Goal: Communication & Community: Answer question/provide support

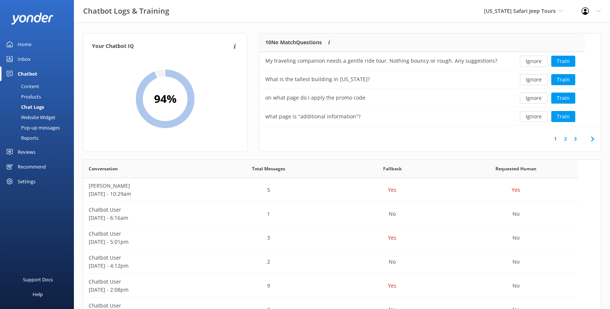
scroll to position [253, 489]
click at [572, 67] on button "Train" at bounding box center [563, 61] width 24 height 11
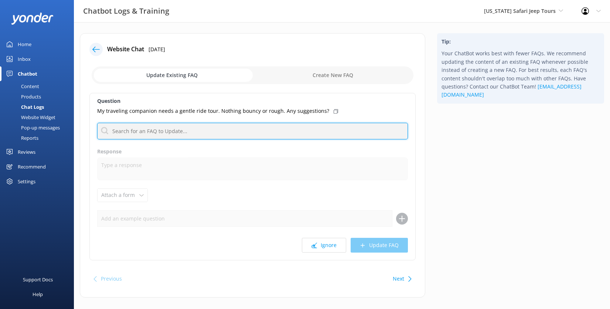
click at [203, 140] on input "text" at bounding box center [252, 131] width 311 height 17
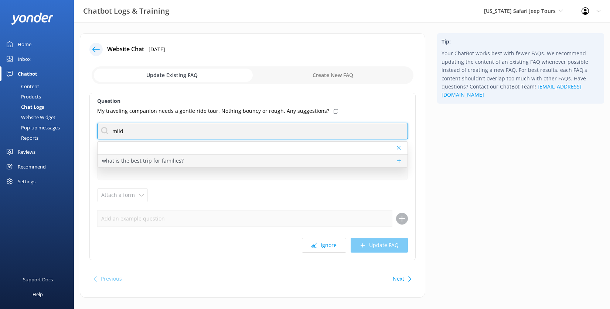
type input "mild"
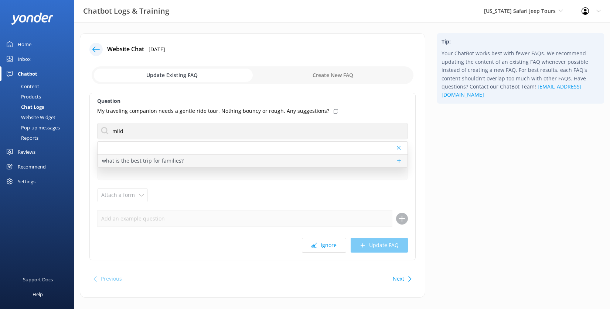
click at [184, 165] on p "what is the best trip for families?" at bounding box center [143, 161] width 82 height 8
type textarea "Most of our tours are perfect for all ages, and depending on the thrill level o…"
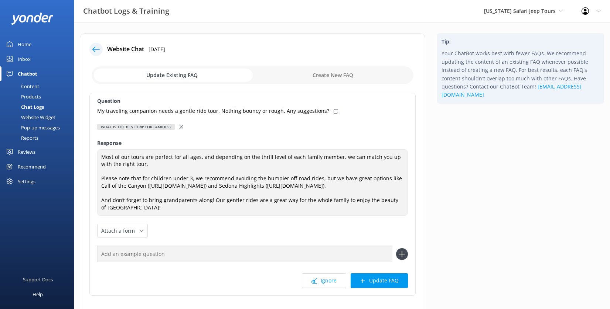
click at [183, 129] on icon at bounding box center [181, 127] width 4 height 4
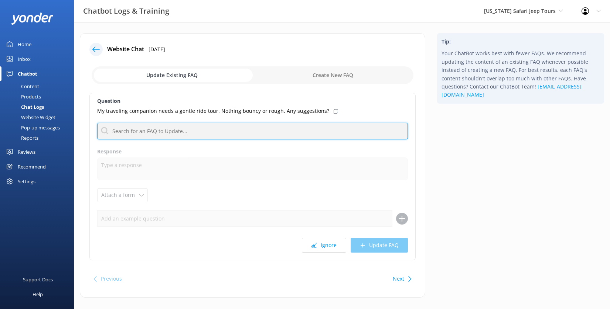
click at [178, 140] on input "text" at bounding box center [252, 131] width 311 height 17
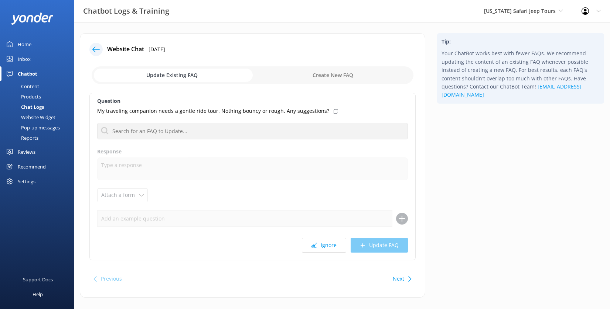
click at [302, 206] on div "Question My traveling companion needs a gentle ride tour. Nothing bouncy or rou…" at bounding box center [252, 177] width 326 height 168
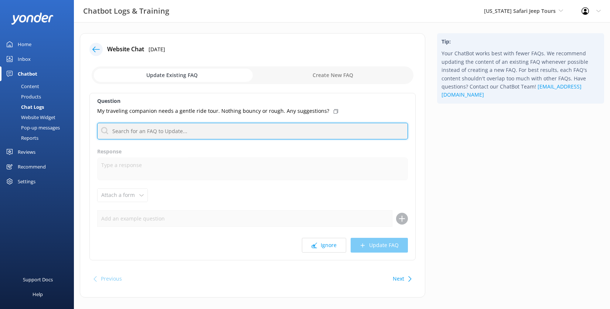
click at [175, 140] on input "text" at bounding box center [252, 131] width 311 height 17
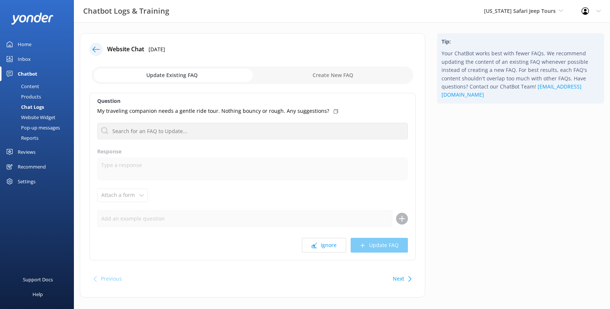
click at [237, 115] on p "My traveling companion needs a gentle ride tour. Nothing bouncy or rough. Any s…" at bounding box center [213, 111] width 232 height 8
click at [347, 79] on div "Website Chat 8th Sep 2025 Update Existing FAQ Create New FAQ Question My travel…" at bounding box center [252, 165] width 345 height 265
click at [343, 84] on input "checkbox" at bounding box center [253, 75] width 322 height 18
checkbox input "true"
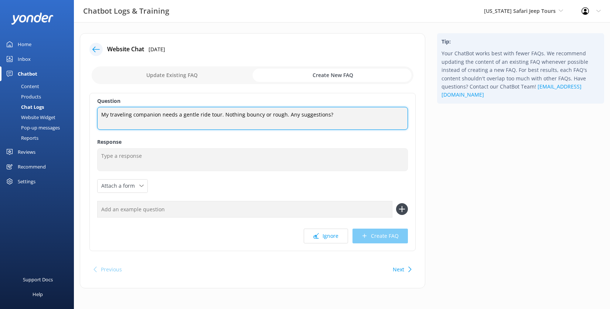
click at [205, 130] on textarea "My traveling companion needs a gentle ride tour. Nothing bouncy or rough. Any s…" at bounding box center [252, 118] width 311 height 23
click at [169, 130] on textarea "My traveling companion needs a gentle ride tour. Nothing bouncy or rough. Any s…" at bounding box center [252, 118] width 311 height 23
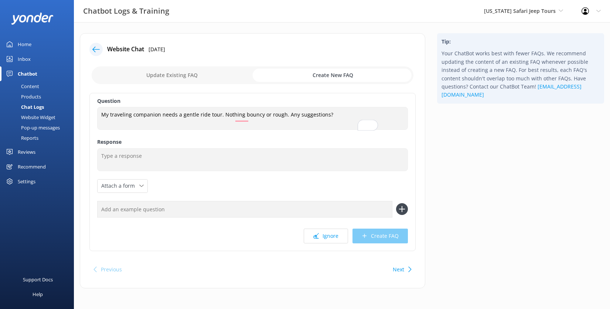
click at [360, 218] on input "text" at bounding box center [244, 209] width 295 height 17
type input "What are your mild tours?"
click at [401, 213] on use at bounding box center [402, 209] width 6 height 6
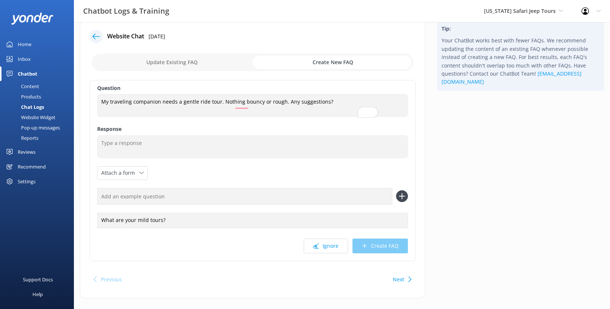
scroll to position [21, 0]
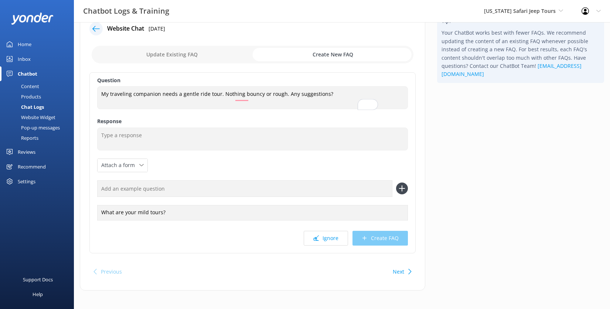
click at [192, 197] on input "text" at bounding box center [244, 189] width 295 height 17
type input "Do you have all paved or smooth tours?"
click at [404, 195] on icon at bounding box center [402, 189] width 12 height 12
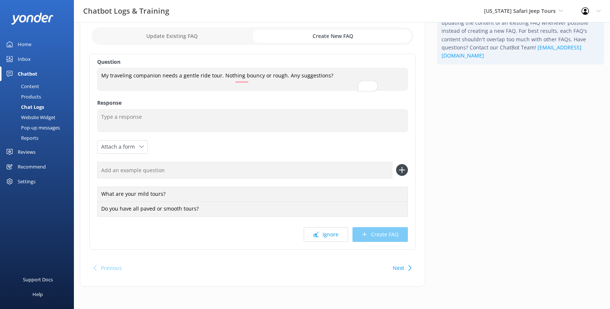
scroll to position [53, 0]
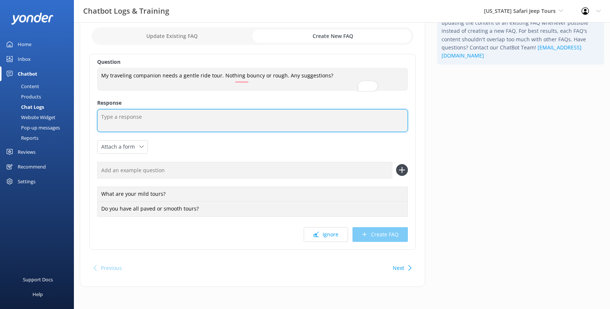
click at [146, 132] on textarea at bounding box center [252, 120] width 311 height 23
click at [238, 132] on textarea "To enrich screen reader interactions, please activate Accessibility in Grammarl…" at bounding box center [252, 120] width 311 height 23
click at [259, 132] on textarea "Some of our more MILD tours would be our Ultimate Scenic Sedona tour" at bounding box center [252, 120] width 311 height 23
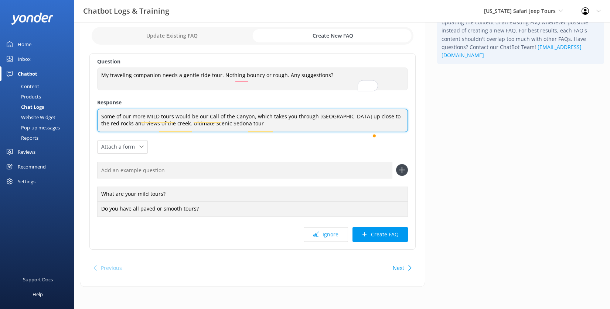
click at [150, 132] on textarea "Some of our more MILD tours would be our Call of the Canyon, which takes you th…" at bounding box center [252, 120] width 311 height 23
click at [194, 132] on textarea "Some of our more MILD tours would be our Call of the Canyon, which takes you th…" at bounding box center [252, 120] width 311 height 23
click at [330, 132] on textarea "Some of our more MILD tours would be our Call of the Canyon, which takes you th…" at bounding box center [252, 120] width 311 height 23
click at [368, 132] on textarea "Some of our more MILD tours would be our Call of the Canyon, which takes you th…" at bounding box center [252, 120] width 311 height 23
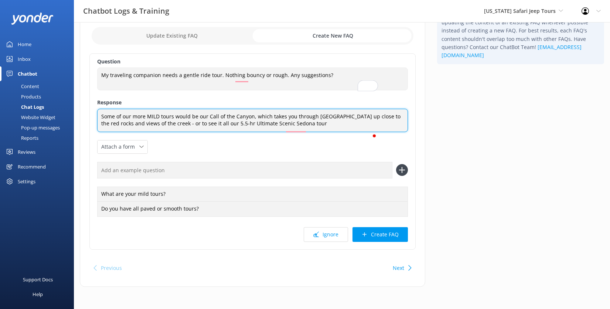
click at [240, 132] on textarea "Some of our more MILD tours would be our Call of the Canyon, which takes you th…" at bounding box center [252, 120] width 311 height 23
drag, startPoint x: 316, startPoint y: 144, endPoint x: 322, endPoint y: 167, distance: 23.2
click at [322, 132] on textarea "Some of our more MILD tours would be our Call of the Canyon, which takes you th…" at bounding box center [252, 120] width 311 height 23
click at [323, 132] on textarea "Some of our more MILD tours would be our Call of the Canyon, which takes you th…" at bounding box center [252, 120] width 311 height 23
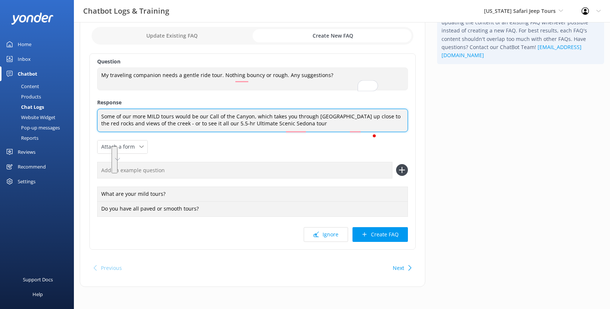
drag, startPoint x: 134, startPoint y: 162, endPoint x: 318, endPoint y: 144, distance: 184.3
click at [318, 132] on textarea "Some of our more MILD tours would be our Call of the Canyon, which takes you th…" at bounding box center [252, 120] width 311 height 23
click at [184, 132] on textarea "Some of our more MILD tours would be our Call of the Canyon, Scenic Sedona, or …" at bounding box center [252, 120] width 311 height 23
click at [189, 132] on textarea "Some of our more MILD tours would be our Call of the Canyon, Scenic Sedona, or …" at bounding box center [252, 120] width 311 height 23
click at [225, 132] on textarea "Some of our more MILD tours would be our Call of the Canyon, Scenic Sedona, or …" at bounding box center [252, 120] width 311 height 23
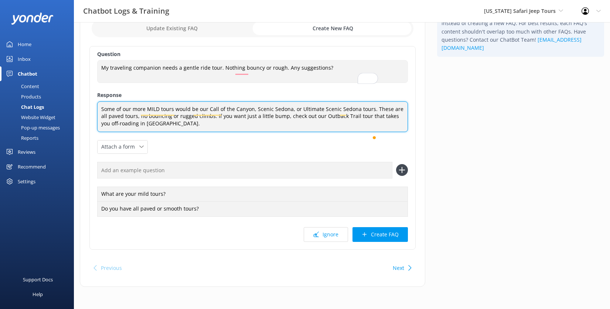
click at [127, 132] on textarea "Some of our more MILD tours would be our Call of the Canyon, Scenic Sedona, or …" at bounding box center [252, 117] width 311 height 31
click at [402, 132] on textarea "Some of our more MILD tours would be our Call of the Canyon, Scenic Sedona, or …" at bounding box center [252, 117] width 311 height 31
click at [360, 132] on textarea "Some of our more MILD tours would be our Call of the Canyon, Scenic Sedona, or …" at bounding box center [252, 117] width 311 height 31
click at [373, 132] on textarea "Some of our more MILD tours would be our Call of the Canyon, Scenic Sedona, or …" at bounding box center [252, 117] width 311 height 31
click at [284, 132] on textarea "Some of our more MILD tours would be our Call of the Canyon, Scenic Sedona, or …" at bounding box center [252, 117] width 311 height 31
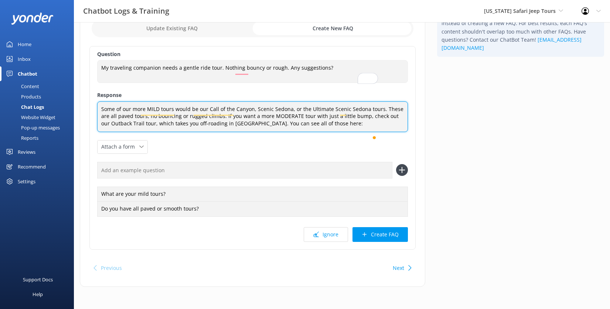
paste textarea "https://fareharbor.com/embeds/book/safarijeeptours/items/calendar/?full-items=y…"
type textarea "Some of our more MILD tours would be our Call of the Canyon, Scenic Sedona, or …"
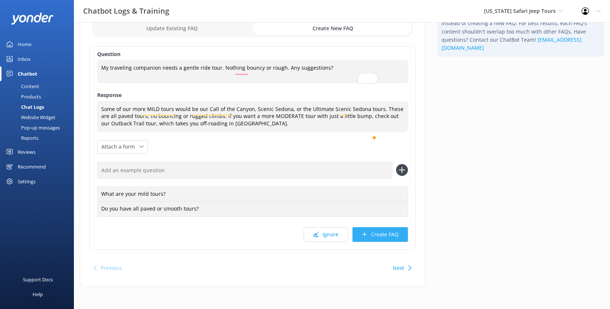
click at [373, 242] on button "Create FAQ" at bounding box center [379, 234] width 55 height 15
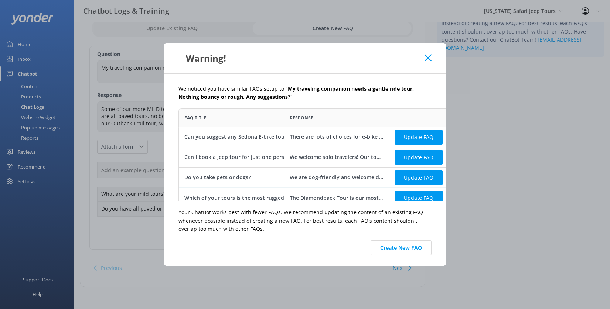
scroll to position [87, 311]
click at [215, 140] on div "Can you suggest any Sedona E-bike tours?" at bounding box center [237, 137] width 107 height 8
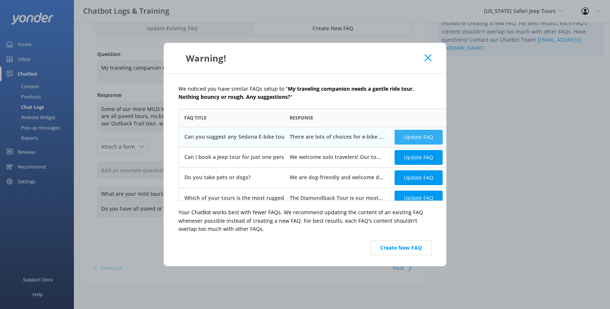
click at [394, 137] on button "Update FAQ" at bounding box center [418, 137] width 48 height 15
checkbox input "false"
type textarea "There are lots of choices for e-bike tours! You can rent an e-bike from our Saf…"
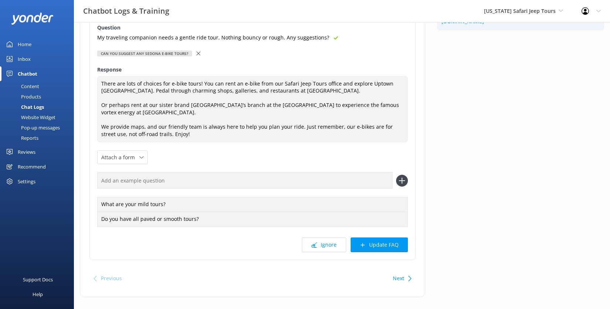
click at [200, 55] on use at bounding box center [198, 54] width 4 height 4
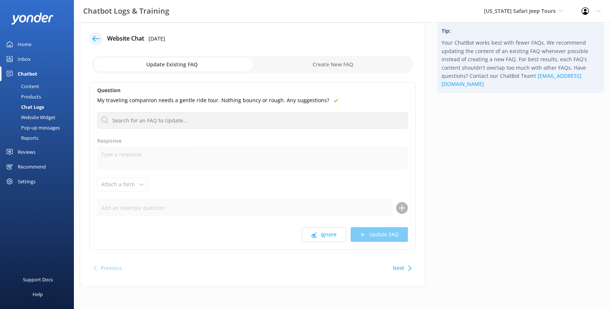
click at [398, 276] on button "Next" at bounding box center [398, 268] width 11 height 15
click at [321, 238] on button "Ignore" at bounding box center [324, 234] width 44 height 15
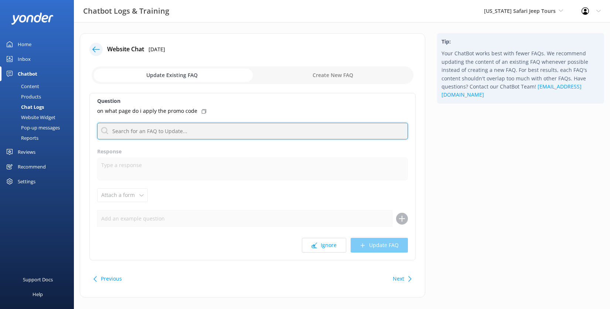
click at [217, 140] on input "text" at bounding box center [252, 131] width 311 height 17
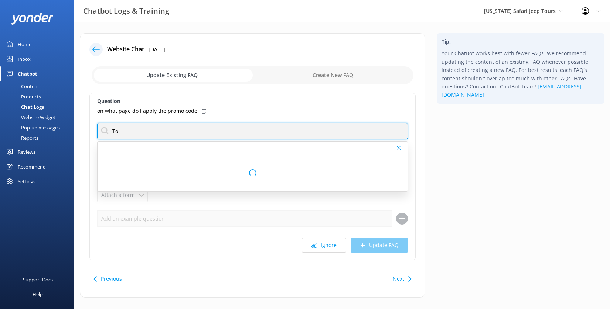
type input "T"
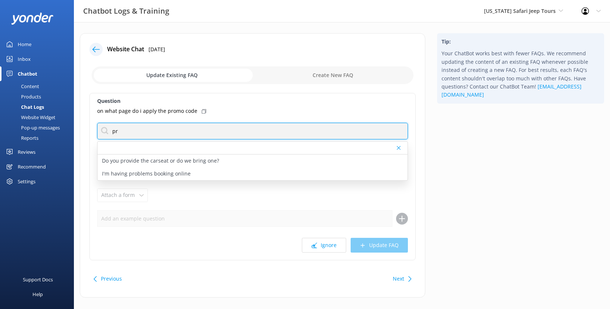
type input "p"
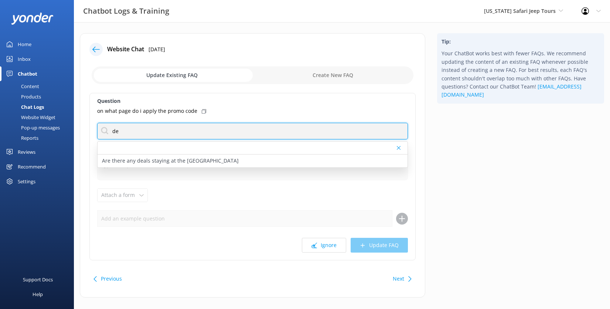
type input "d"
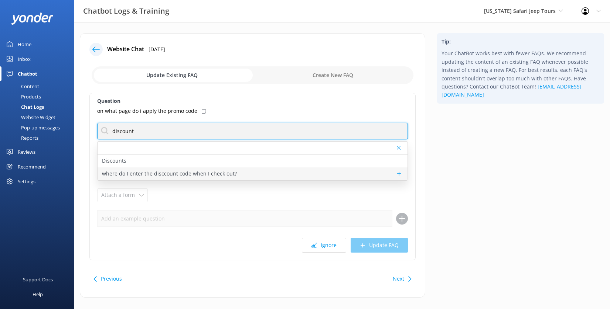
type input "discount"
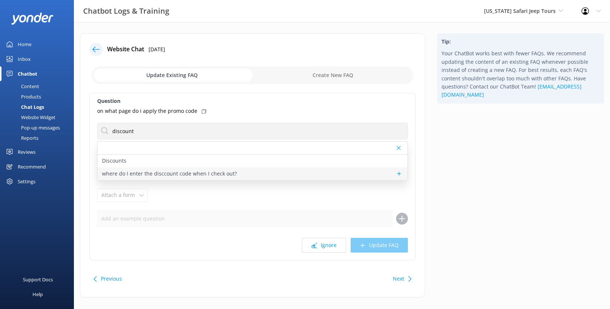
click at [220, 178] on p "where do I enter the disccount code when I check out?" at bounding box center [169, 174] width 135 height 8
type textarea "Hello, The promotional code can be entered by Clicking the "Add promo or discou…"
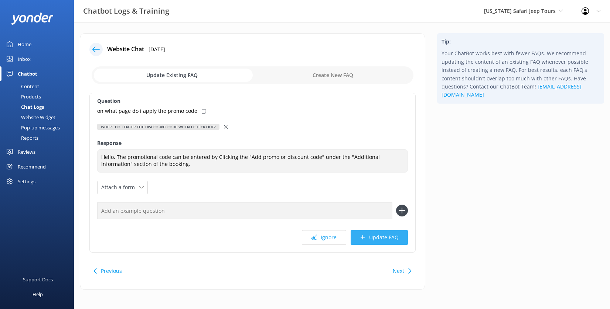
click at [367, 245] on button "Update FAQ" at bounding box center [378, 237] width 57 height 15
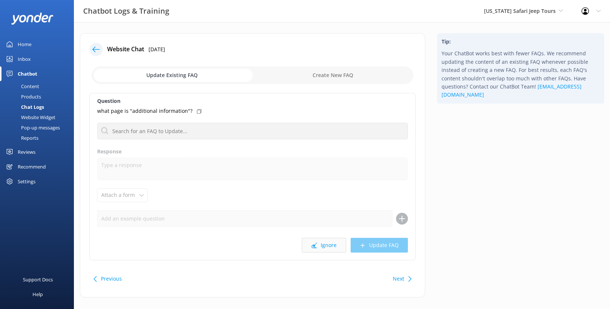
click at [312, 253] on button "Ignore" at bounding box center [324, 245] width 44 height 15
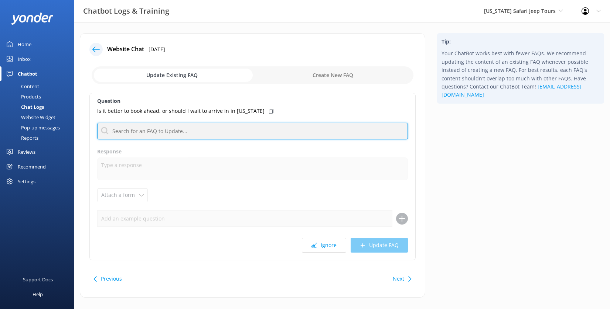
click at [220, 140] on input "text" at bounding box center [252, 131] width 311 height 17
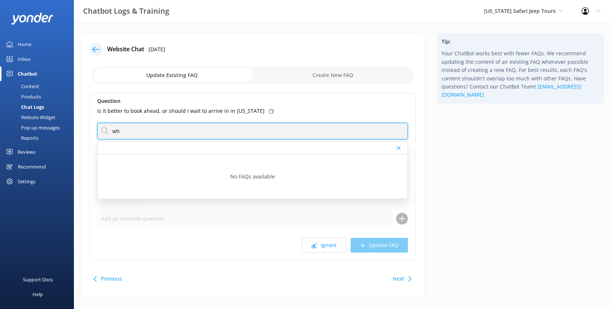
type input "w"
type input "how far in advance"
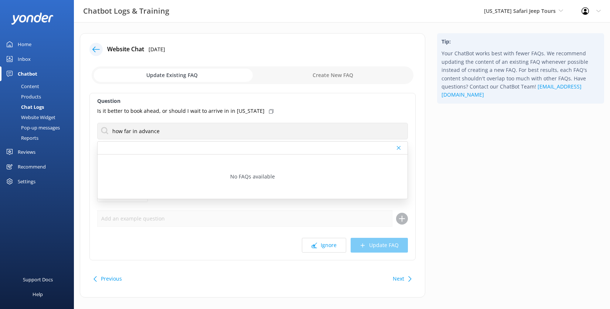
click at [273, 114] on icon at bounding box center [271, 111] width 4 height 4
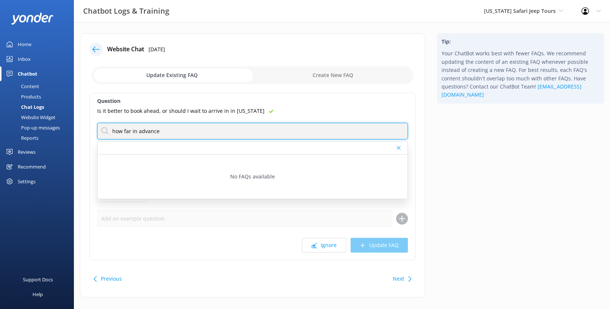
click at [185, 140] on input "how far in advance" at bounding box center [252, 131] width 311 height 17
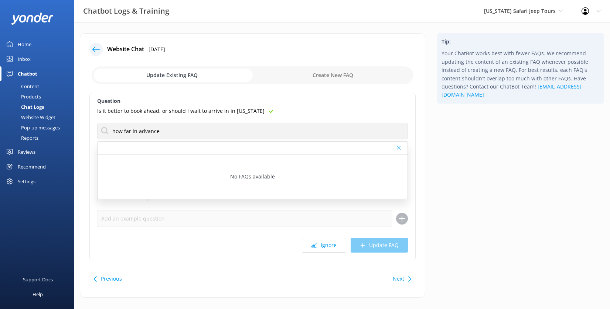
click at [398, 150] on use at bounding box center [399, 148] width 4 height 4
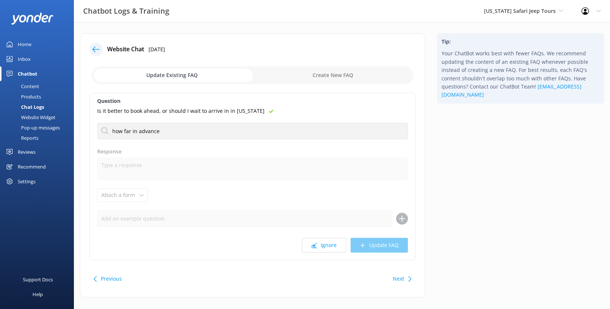
click at [336, 84] on input "checkbox" at bounding box center [253, 75] width 322 height 18
checkbox input "true"
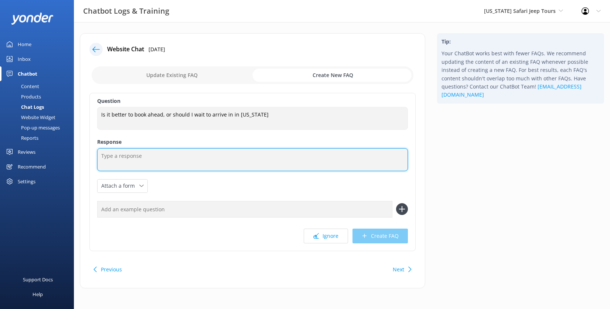
click at [151, 171] on textarea at bounding box center [252, 159] width 311 height 23
paste textarea "It’s always best to book ahead! Our tours often sell out, especially during bus…"
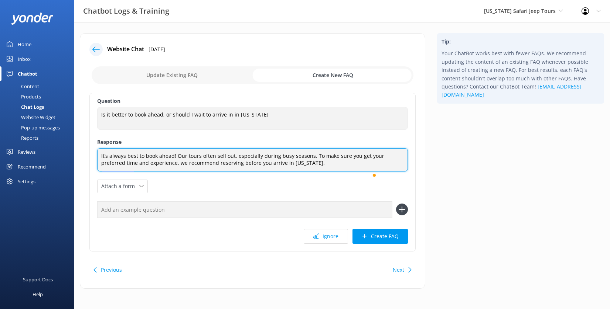
type textarea "It’s always best to book ahead! Our tours often sell out, especially during bus…"
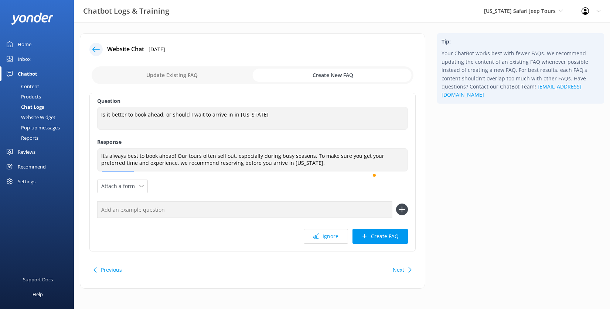
click at [288, 218] on input "text" at bounding box center [244, 210] width 295 height 17
type input "How far in advance do we need to book?"
click at [404, 216] on icon at bounding box center [402, 210] width 12 height 12
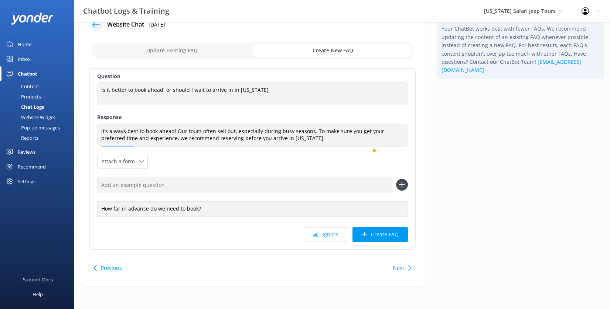
scroll to position [44, 0]
click at [372, 242] on button "Create FAQ" at bounding box center [379, 234] width 55 height 15
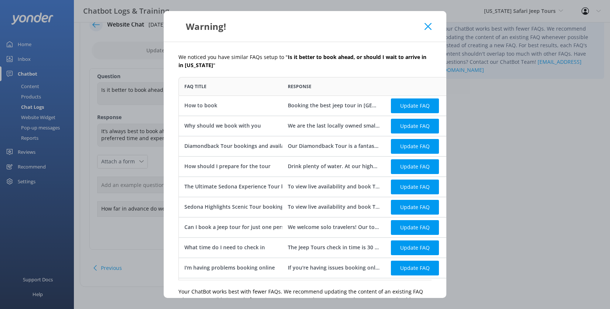
scroll to position [198, 305]
click at [291, 110] on div "Booking the best jeep tour in Sedona with Safari Jeep Tours is quick and easy. …" at bounding box center [334, 106] width 92 height 8
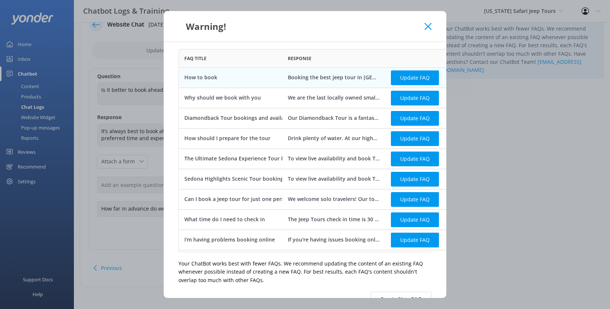
scroll to position [0, 0]
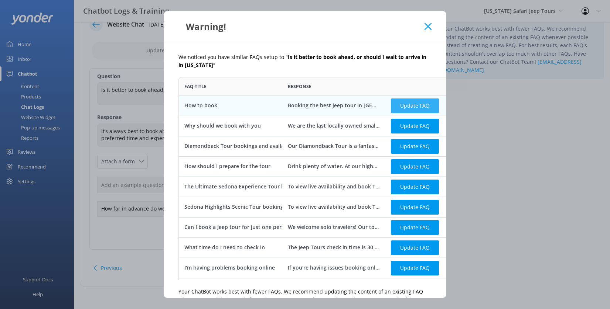
click at [391, 113] on button "Update FAQ" at bounding box center [415, 105] width 48 height 15
checkbox input "false"
type textarea "Booking the best jeep tour in Sedona with Safari Jeep Tours is quick and easy. …"
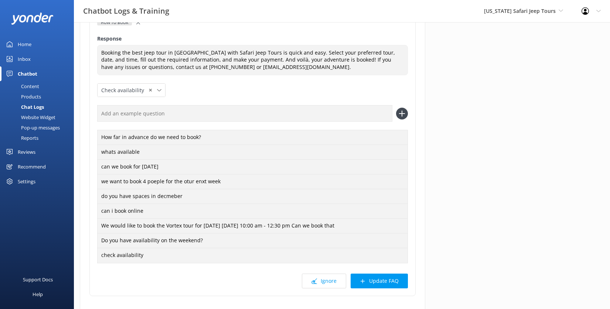
scroll to position [106, 0]
click at [401, 140] on icon "button" at bounding box center [401, 136] width 7 height 7
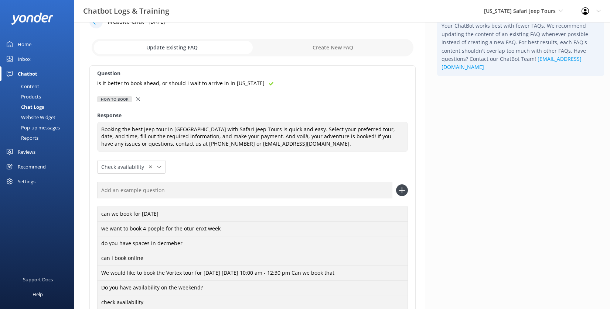
scroll to position [0, 0]
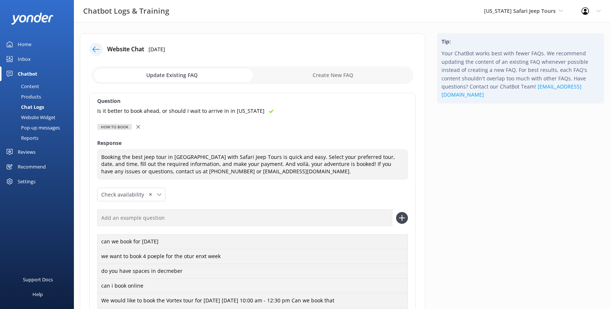
click at [103, 56] on div at bounding box center [95, 49] width 13 height 13
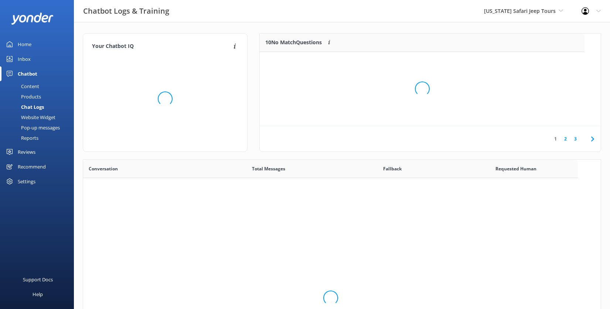
scroll to position [253, 489]
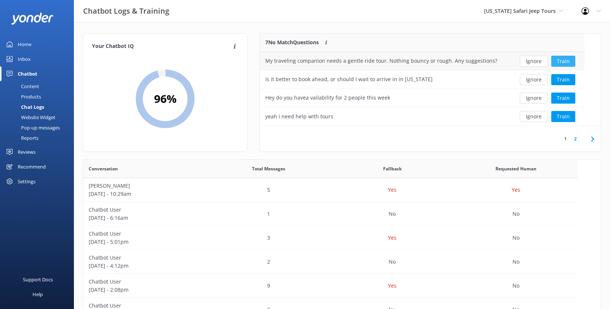
click at [575, 67] on button "Train" at bounding box center [563, 61] width 24 height 11
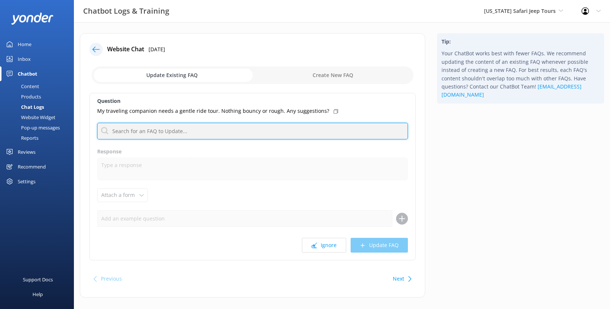
click at [228, 140] on input "text" at bounding box center [252, 131] width 311 height 17
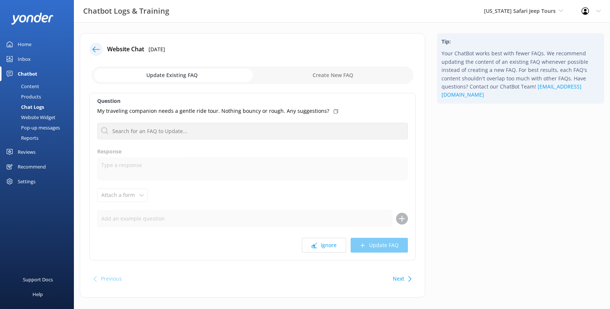
click at [43, 112] on div "Chat Logs" at bounding box center [24, 107] width 40 height 10
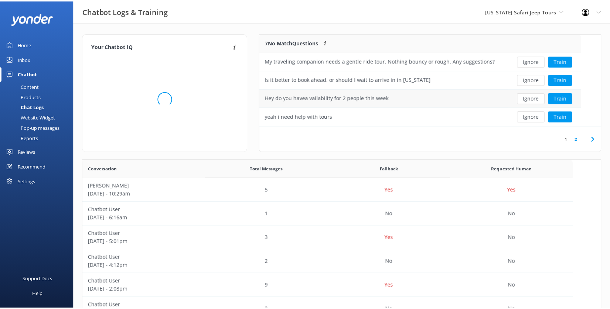
scroll to position [87, 319]
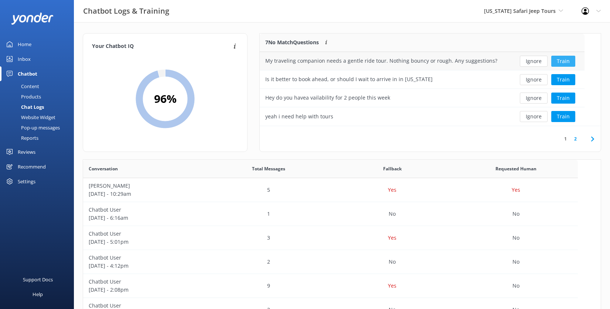
click at [573, 67] on button "Train" at bounding box center [563, 61] width 24 height 11
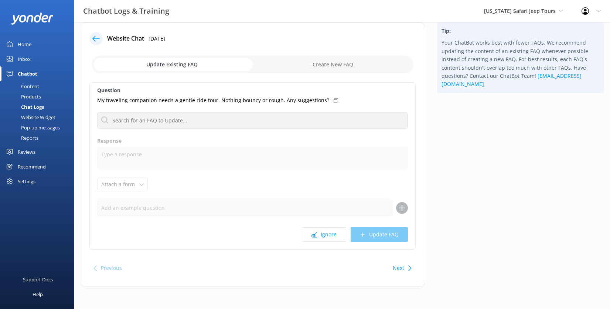
scroll to position [101, 0]
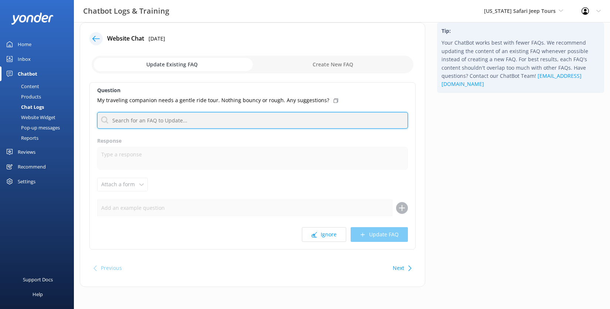
click at [171, 112] on input "text" at bounding box center [252, 120] width 311 height 17
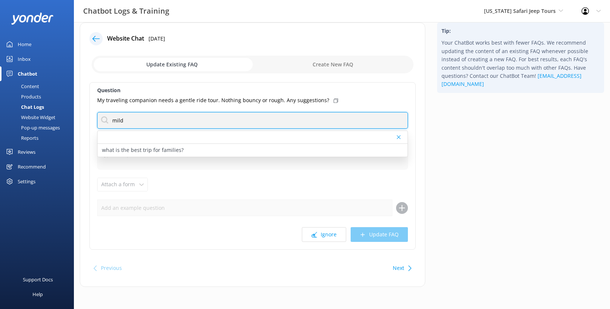
type input "mild"
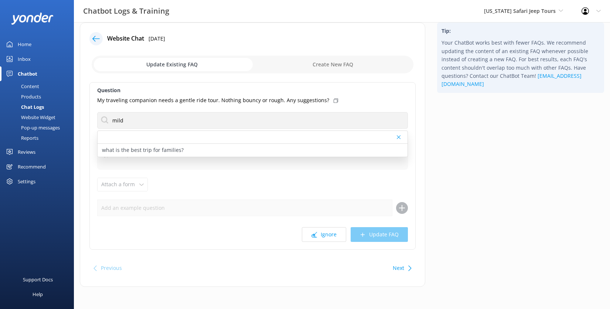
click at [223, 227] on div "Ignore Update FAQ" at bounding box center [252, 234] width 311 height 15
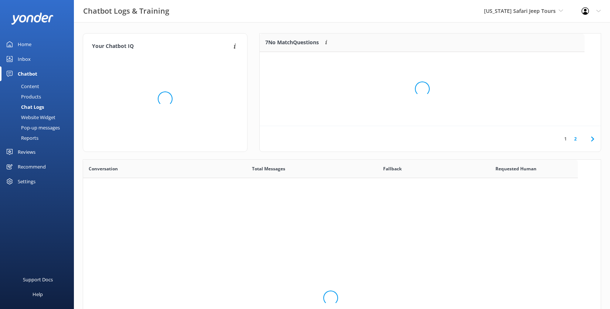
scroll to position [253, 489]
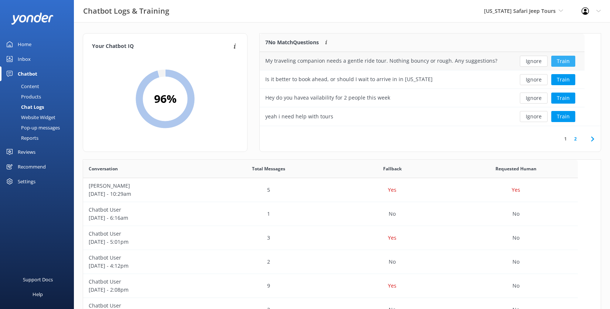
click at [573, 67] on button "Train" at bounding box center [563, 61] width 24 height 11
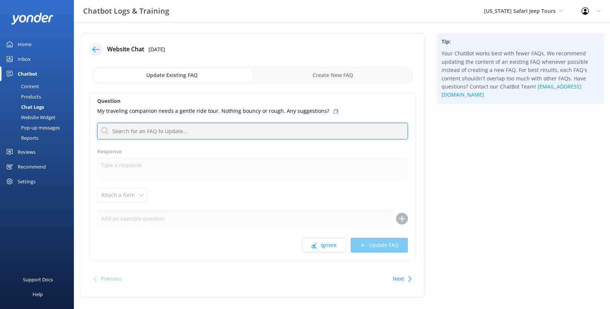
click at [203, 140] on input "text" at bounding box center [252, 131] width 311 height 17
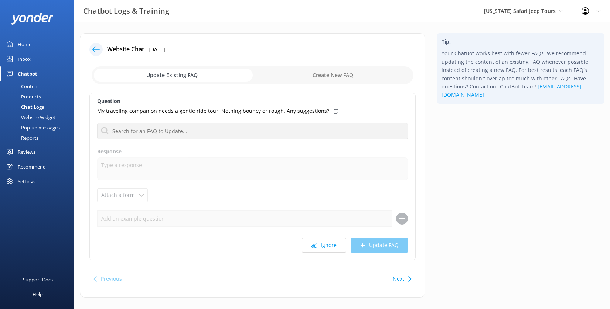
click at [354, 84] on input "checkbox" at bounding box center [253, 75] width 322 height 18
checkbox input "true"
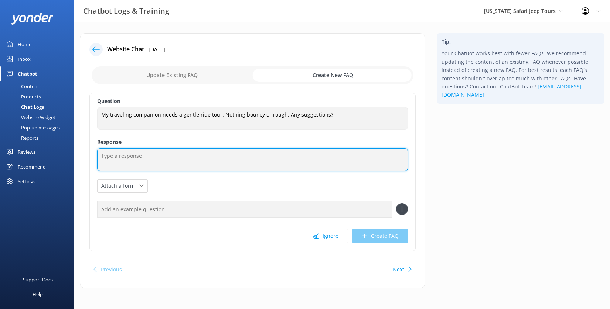
click at [206, 171] on textarea at bounding box center [252, 159] width 311 height 23
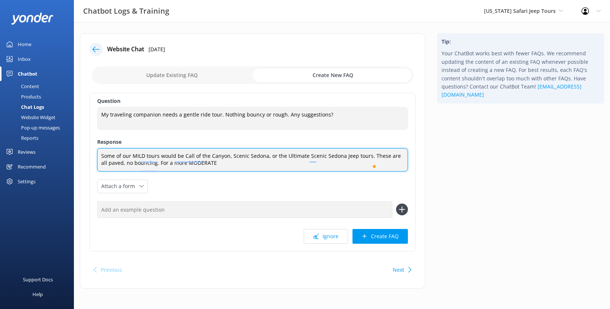
type textarea "Some of our MILD tours would be Call of the Canyon, Scenic Sedona, or the Ultim…"
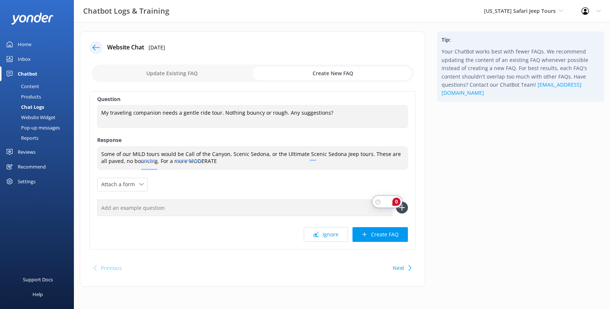
scroll to position [9, 0]
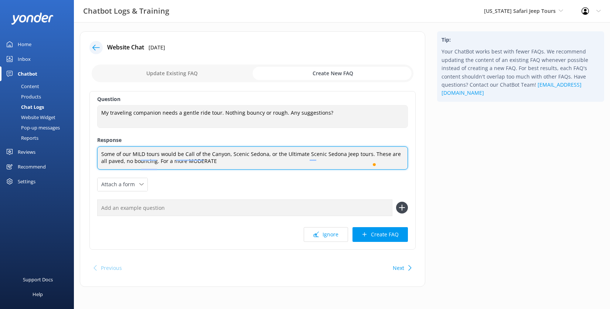
click at [360, 170] on textarea "Some of our MILD tours would be Call of the Canyon, Scenic Sedona, or the Ultim…" at bounding box center [252, 158] width 311 height 23
click at [267, 170] on textarea "Some of our MILD tours would be Call of the Canyon, Scenic Sedona, or the Ultim…" at bounding box center [252, 158] width 311 height 23
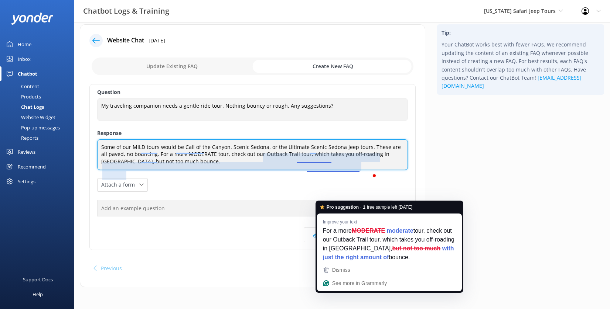
click at [254, 170] on textarea "Some of our MILD tours would be Call of the Canyon, Scenic Sedona, or the Ultim…" at bounding box center [252, 155] width 311 height 31
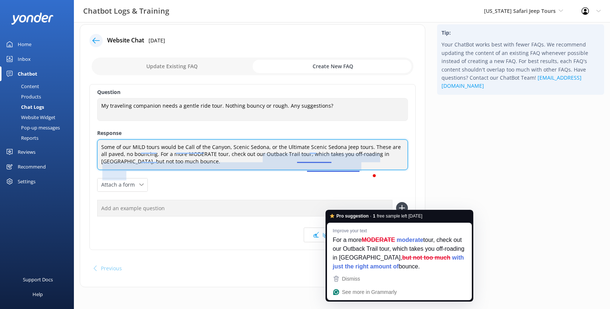
click at [300, 170] on textarea "Some of our MILD tours would be Call of the Canyon, Scenic Sedona, or the Ultim…" at bounding box center [252, 155] width 311 height 31
click at [332, 170] on textarea "Some of our MILD tours would be Call of the Canyon, Scenic Sedona, or the Ultim…" at bounding box center [252, 155] width 311 height 31
drag, startPoint x: 332, startPoint y: 203, endPoint x: 367, endPoint y: 207, distance: 35.3
click at [367, 170] on textarea "Some of our MILD tours would be Call of the Canyon, Scenic Sedona, or the Ultim…" at bounding box center [252, 155] width 311 height 31
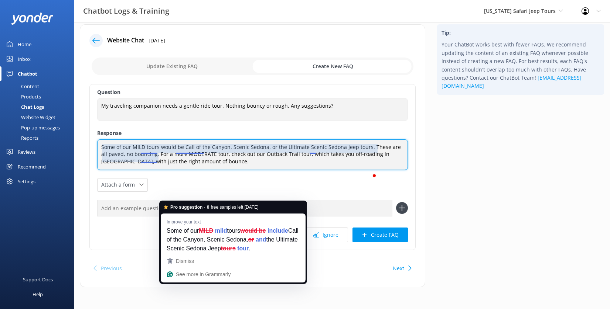
click at [356, 170] on textarea "Some of our MILD tours would be Call of the Canyon, Scenic Sedona, or the Ultim…" at bounding box center [252, 155] width 311 height 31
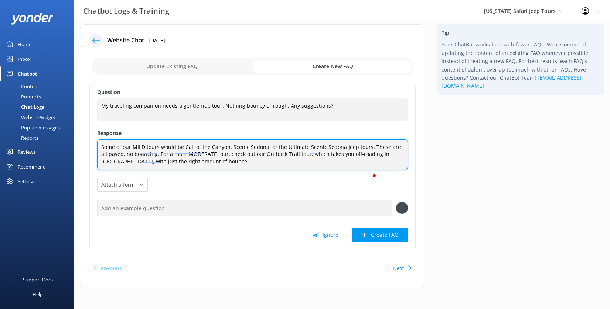
click at [185, 170] on textarea "Some of our MILD tours would be Call of the Canyon, Scenic Sedona, or the Ultim…" at bounding box center [252, 155] width 311 height 31
click at [285, 170] on textarea "Some of our MILD tours would be Call of the Canyon, Scenic Sedona, or the Ultim…" at bounding box center [252, 155] width 311 height 31
click at [137, 170] on textarea "Some of our MILD tours would be Call of the Canyon, Scenic Sedona, or the Ultim…" at bounding box center [252, 155] width 311 height 31
type textarea "Some of our MILD tours would be Call of the Canyon, Scenic Sedona, or the Ultim…"
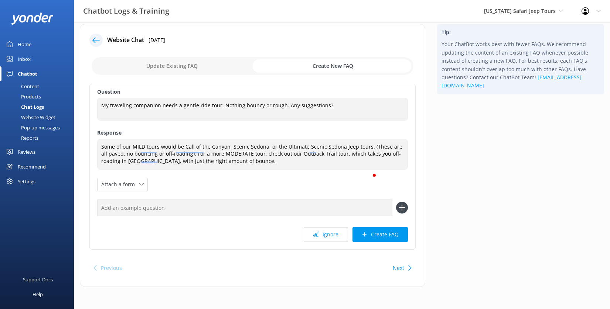
click at [234, 202] on input "text" at bounding box center [244, 208] width 295 height 17
type input "What are your mild tours?"
click at [400, 206] on use at bounding box center [402, 208] width 6 height 6
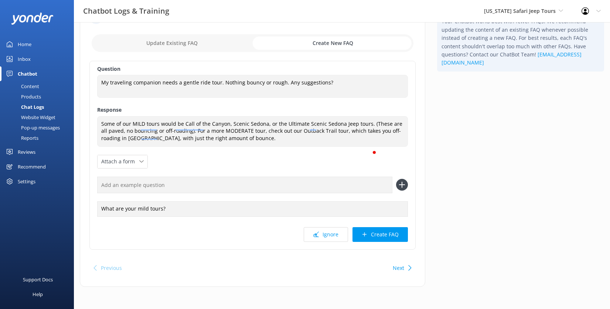
click at [199, 193] on input "text" at bounding box center [244, 185] width 295 height 17
type input "Do you have any gentle tours?"
click at [401, 191] on icon at bounding box center [402, 185] width 12 height 12
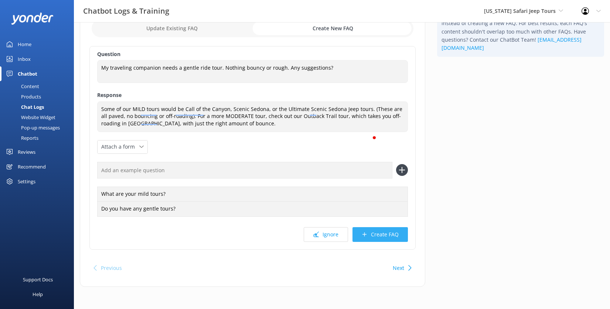
click at [375, 242] on button "Create FAQ" at bounding box center [379, 234] width 55 height 15
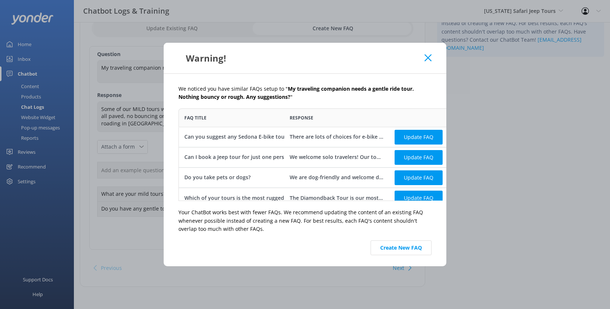
scroll to position [87, 311]
click at [431, 256] on button "Create New FAQ" at bounding box center [400, 248] width 61 height 15
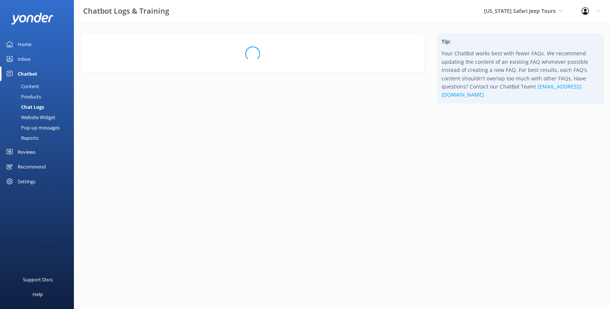
scroll to position [0, 0]
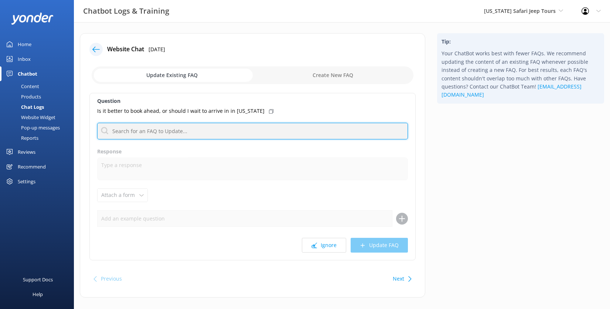
click at [281, 140] on input "text" at bounding box center [252, 131] width 311 height 17
paste input "It’s always best to book ahead! Our tours often sell out, especially during bus…"
type input "It’s always best to book ahead! Our tours often sell out, especially during bus…"
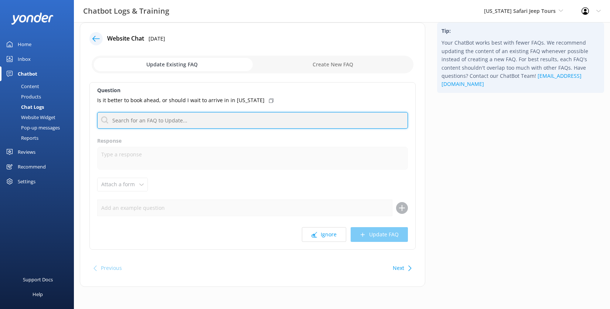
scroll to position [34, 0]
click at [289, 129] on input "text" at bounding box center [252, 120] width 311 height 17
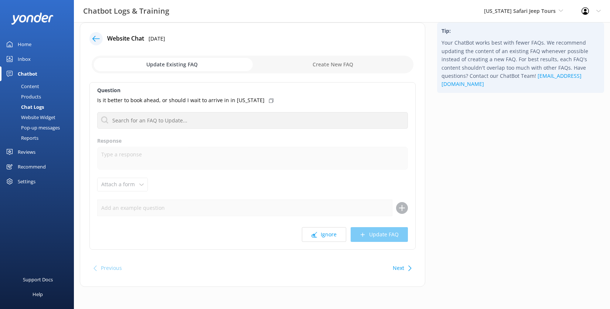
click at [366, 200] on div "Question Is it better to book ahead, or should I wait to arrive in in Arizona N…" at bounding box center [252, 166] width 326 height 168
click at [377, 242] on div "Ignore Update FAQ" at bounding box center [252, 234] width 311 height 15
click at [350, 64] on input "checkbox" at bounding box center [253, 65] width 322 height 18
checkbox input "true"
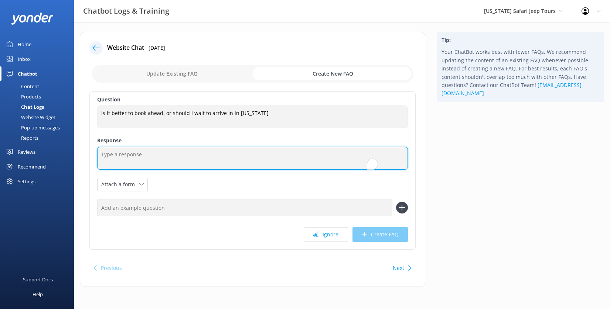
click at [278, 164] on textarea "To enrich screen reader interactions, please activate Accessibility in Grammarl…" at bounding box center [252, 158] width 311 height 23
paste textarea "It’s always best to book ahead! Our tours often sell out, especially during bus…"
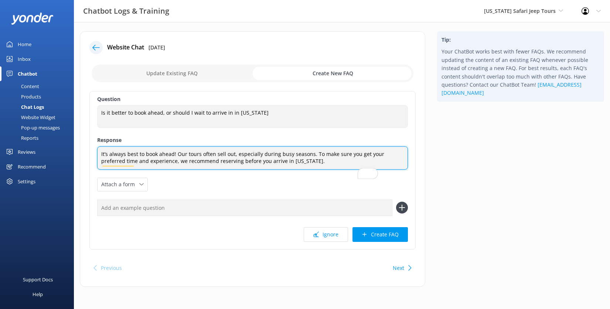
scroll to position [0, 0]
click at [181, 170] on textarea "It’s always best to book ahead! Our tours often sell out, especially during bus…" at bounding box center [252, 158] width 311 height 23
type textarea "It’s always best to book ahead! Our tours often sell out, especially during bus…"
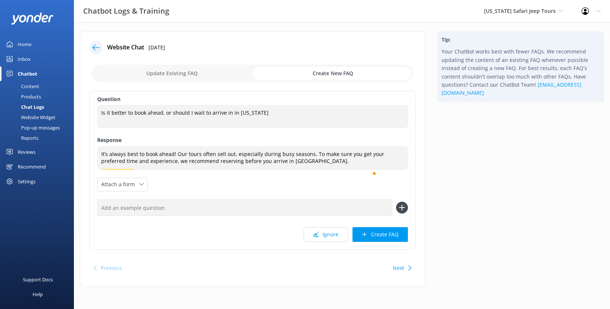
click at [255, 216] on input "text" at bounding box center [244, 208] width 295 height 17
type input "How far in advance do I need to book?"
click at [397, 214] on icon at bounding box center [402, 208] width 12 height 12
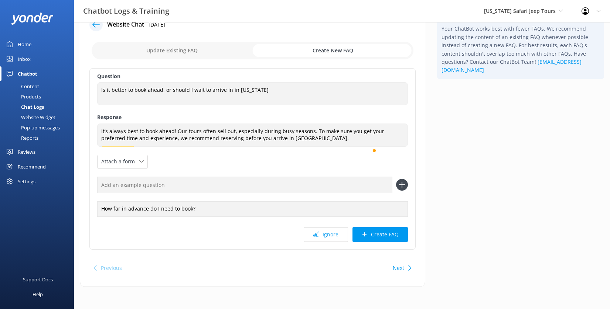
scroll to position [49, 0]
click at [376, 242] on button "Create FAQ" at bounding box center [379, 234] width 55 height 15
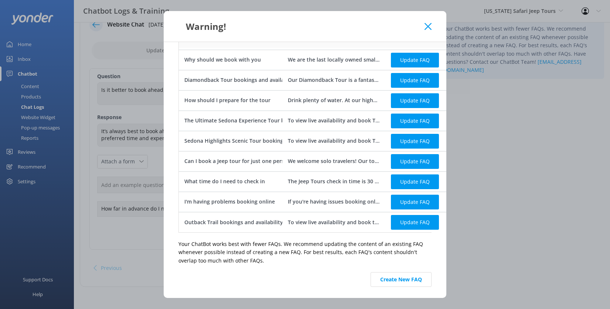
scroll to position [117, 0]
click at [431, 274] on button "Create New FAQ" at bounding box center [400, 280] width 61 height 15
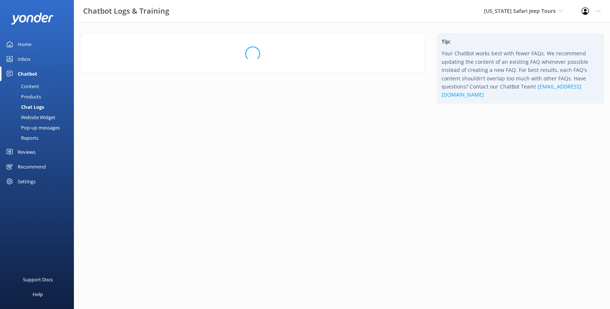
scroll to position [0, 0]
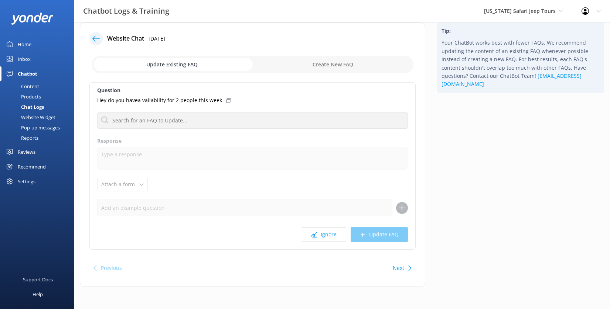
scroll to position [46, 0]
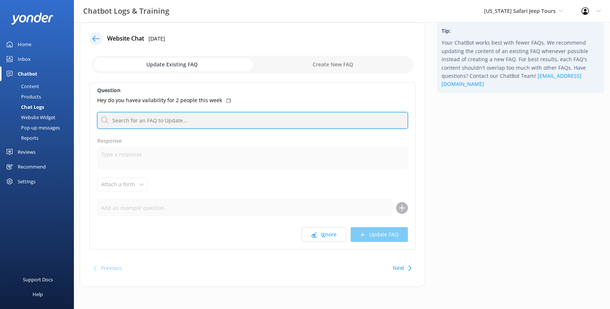
click at [242, 119] on input "text" at bounding box center [252, 120] width 311 height 17
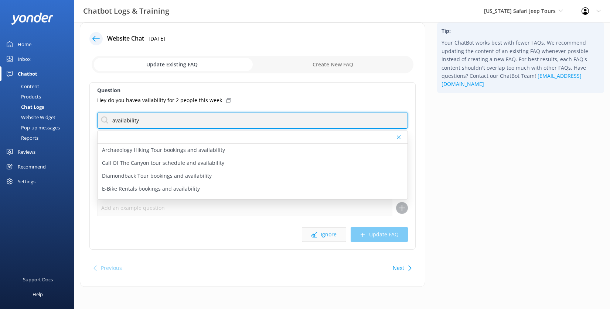
type input "availability"
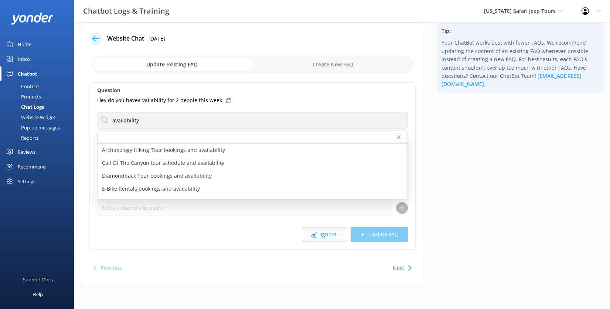
click at [302, 242] on button "Ignore" at bounding box center [324, 234] width 44 height 15
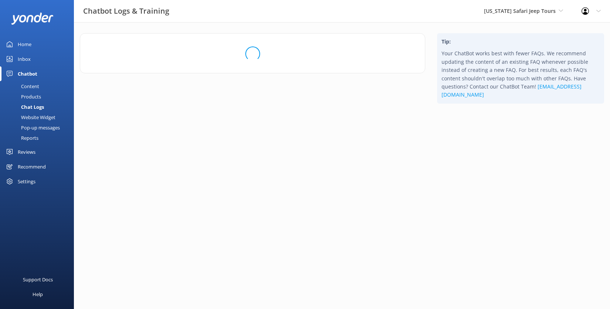
scroll to position [0, 0]
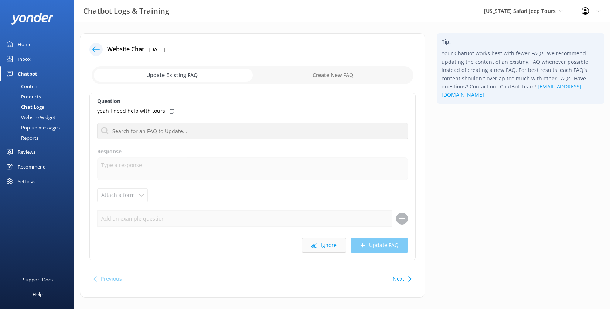
click at [309, 253] on button "Ignore" at bounding box center [324, 245] width 44 height 15
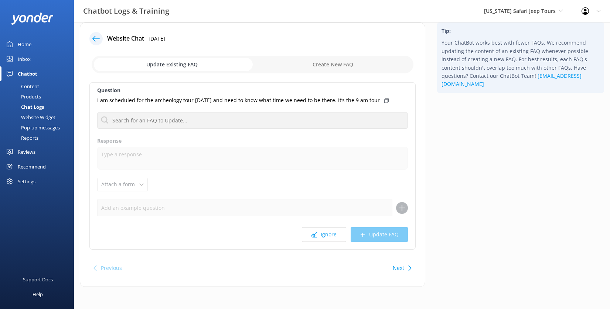
scroll to position [101, 0]
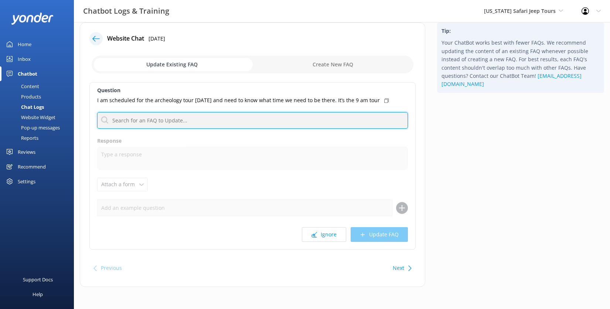
click at [212, 112] on input "text" at bounding box center [252, 120] width 311 height 17
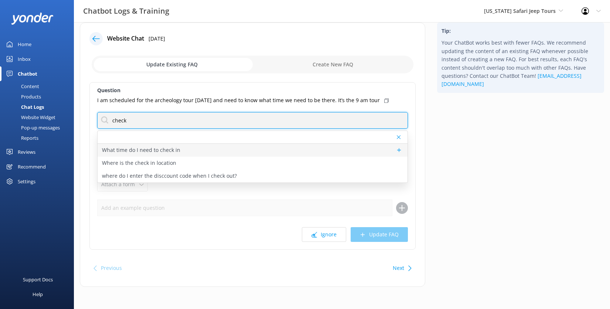
type input "check"
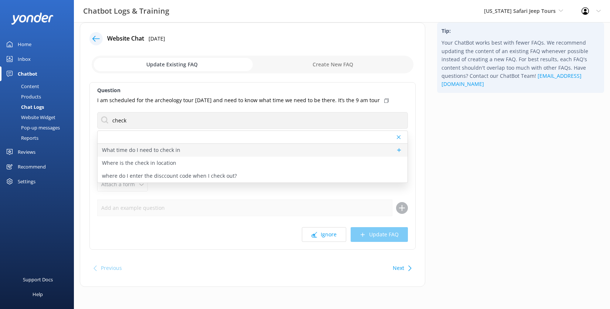
click at [162, 146] on p "What time do I need to check in" at bounding box center [141, 150] width 78 height 8
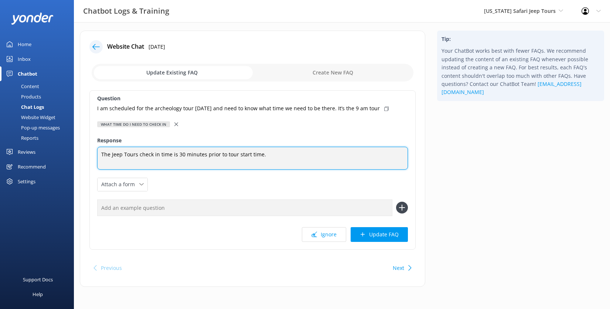
click at [171, 147] on textarea "The Jeep Tours check in time is 30 minutes prior to tour start time." at bounding box center [252, 158] width 311 height 23
click at [329, 147] on textarea "The Jeep Tours check in time is 30 minutes prior to tour start time." at bounding box center [252, 158] width 311 height 23
click at [225, 147] on textarea "The Jeep Tours check in time is 30 minutes prior to tour start time. Please pla…" at bounding box center [252, 158] width 311 height 23
click at [171, 147] on textarea "The Jeep Tours check-in time is 30 minutes prior to the tour start time. Please…" at bounding box center [252, 158] width 311 height 23
click at [205, 147] on textarea "The Jeep Tour check-in time is 30 minutes prior to the tour start time. Please …" at bounding box center [252, 158] width 311 height 23
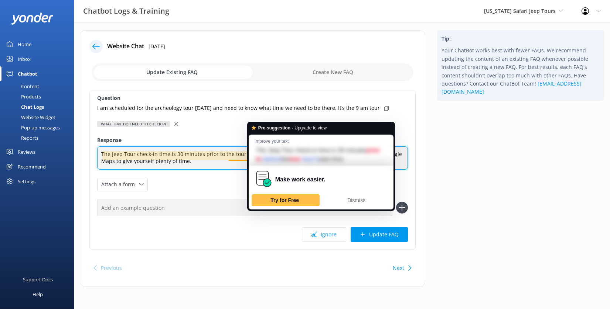
click at [198, 147] on textarea "The Jeep Tour check-in time is 30 minutes prior to the tour start time. Please …" at bounding box center [252, 158] width 311 height 23
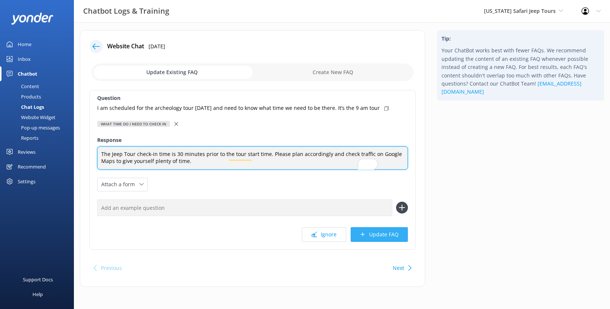
type textarea "The Jeep Tour check-in time is 30 minutes prior to the tour start time. Please …"
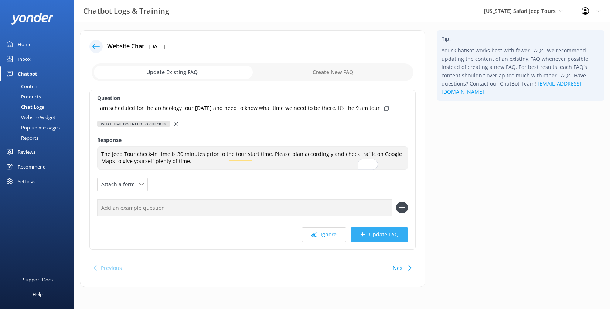
click at [369, 227] on button "Update FAQ" at bounding box center [378, 234] width 57 height 15
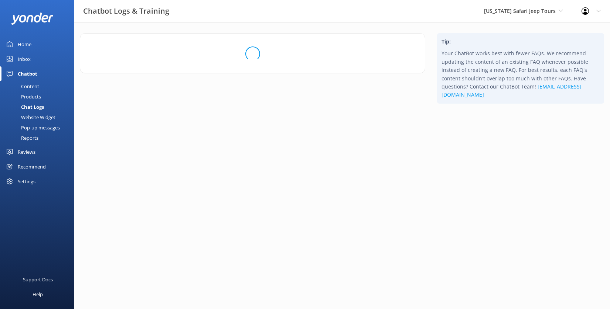
scroll to position [0, 0]
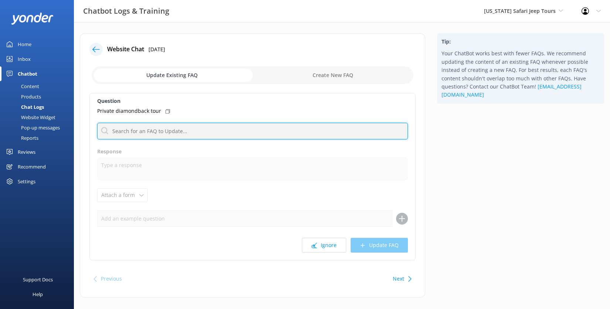
click at [187, 140] on input "text" at bounding box center [252, 131] width 311 height 17
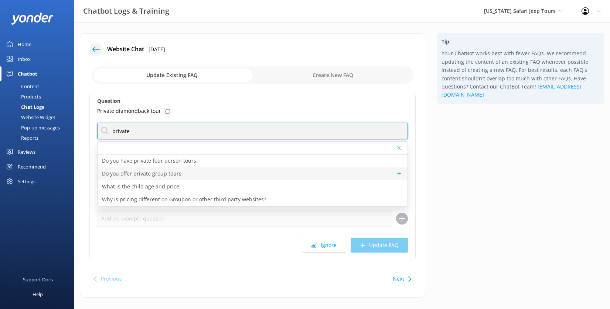
type input "private"
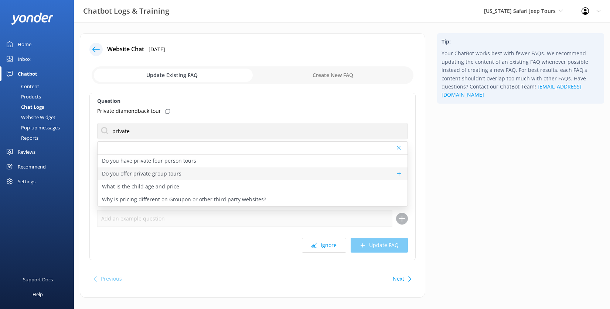
click at [181, 178] on p "Do you offer private group tours" at bounding box center [141, 174] width 79 height 8
type textarea "We’re more than happy to customize private tours for groups of 8 or more. Wheth…"
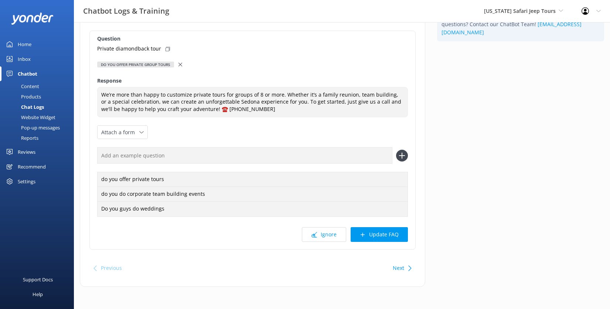
scroll to position [101, 0]
click at [380, 242] on button "Update FAQ" at bounding box center [378, 234] width 57 height 15
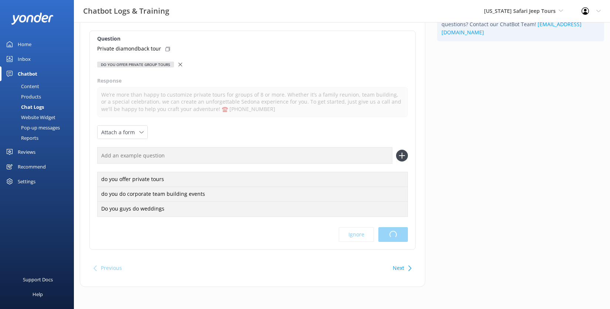
scroll to position [0, 0]
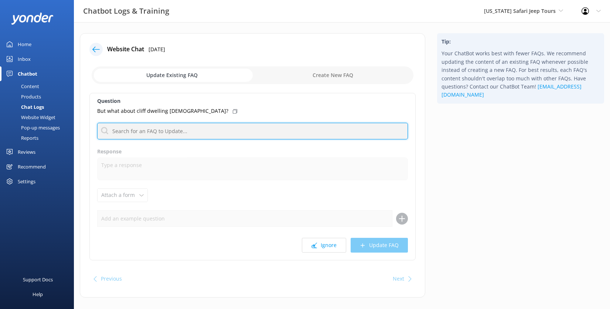
click at [227, 140] on input "text" at bounding box center [252, 131] width 311 height 17
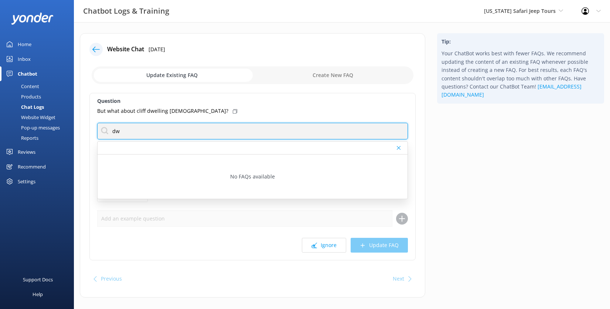
type input "d"
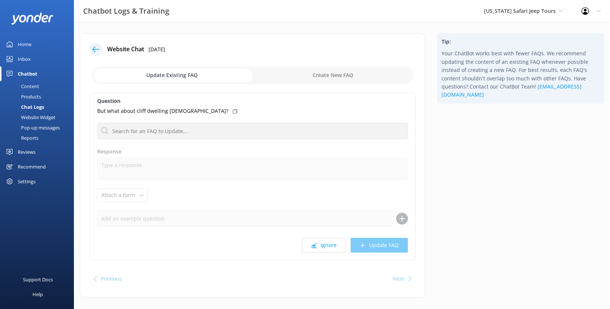
click at [237, 114] on icon at bounding box center [235, 111] width 4 height 4
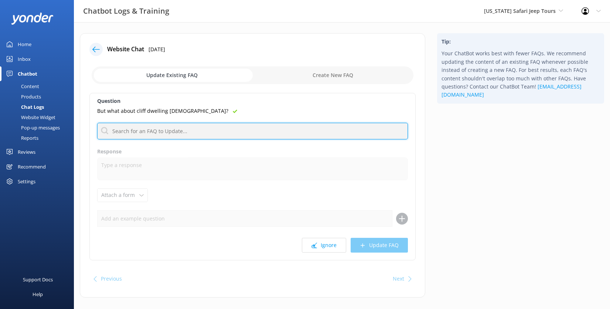
click at [206, 140] on input "text" at bounding box center [252, 131] width 311 height 17
paste input "Our Jeep tours don’t go into the Native American cliff dwelling sites, but your…"
type input "Our Jeep tours don’t go into the Native American cliff dwelling sites, but your…"
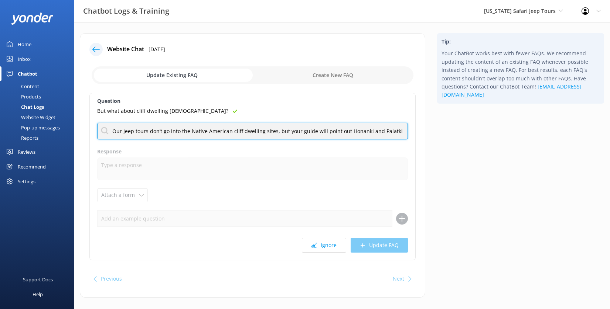
scroll to position [0, 417]
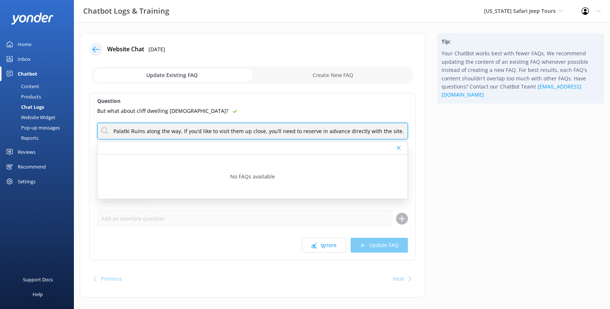
click at [382, 140] on input "Our Jeep tours don’t go into the Native American cliff dwelling sites, but your…" at bounding box center [252, 131] width 311 height 17
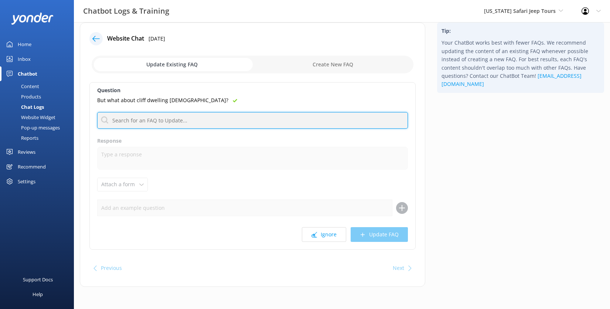
scroll to position [0, 0]
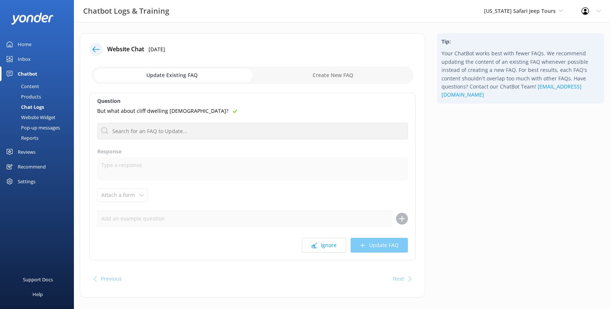
click at [352, 84] on input "checkbox" at bounding box center [253, 75] width 322 height 18
checkbox input "true"
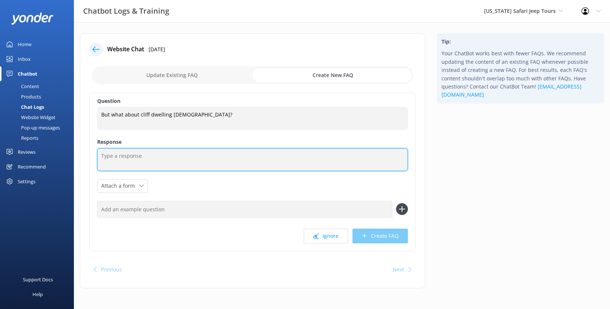
click at [155, 171] on textarea at bounding box center [252, 159] width 311 height 23
paste textarea "Our Jeep tours don’t go into the Native American cliff dwelling sites, but your…"
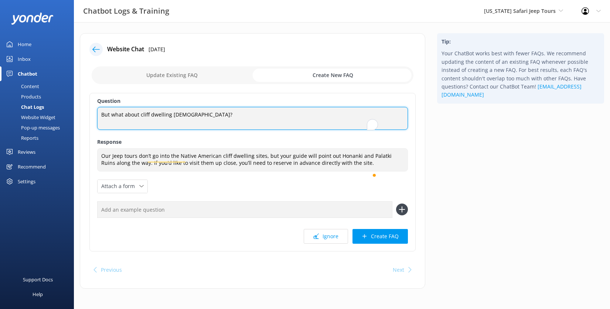
click at [362, 130] on textarea "But what about cliff dwelling [DEMOGRAPHIC_DATA]?" at bounding box center [252, 118] width 311 height 23
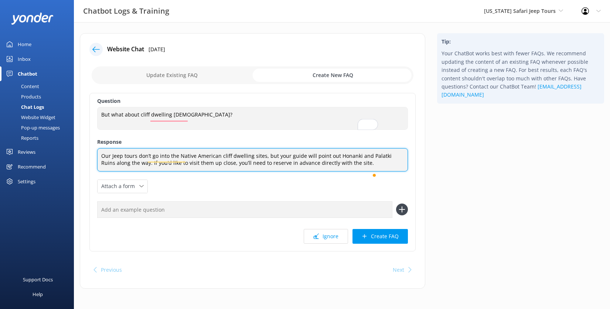
click at [140, 172] on textarea "Our Jeep tours don’t go into the Native American cliff dwelling sites, but your…" at bounding box center [252, 159] width 311 height 23
click at [250, 172] on textarea "Our Jeep tours don’t go into the Native American cliff dwelling sites, but your…" at bounding box center [252, 159] width 311 height 23
click at [302, 172] on textarea "Our Jeep tours don’t go into the Native American cliff dwelling sites, but your…" at bounding box center [252, 159] width 311 height 23
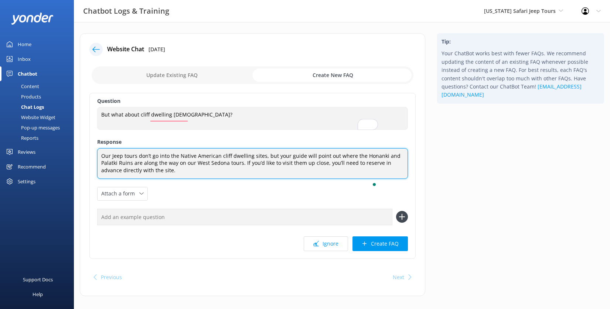
click at [294, 179] on textarea "Our Jeep tours don’t go into the Native American cliff dwelling sites, but your…" at bounding box center [252, 163] width 311 height 31
type textarea "Our Jeep tours don’t go into the Native American cliff dwelling sites, but your…"
paste textarea "enter the Native American cliff dwelling sites, but on our West Sedona tours yo…"
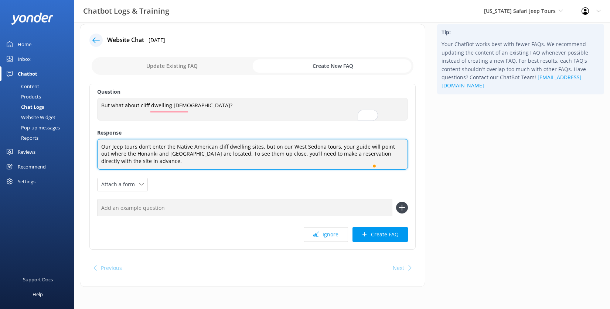
scroll to position [27, 0]
type textarea "Our Jeep tours don’t enter the Native American cliff dwelling sites, but on our…"
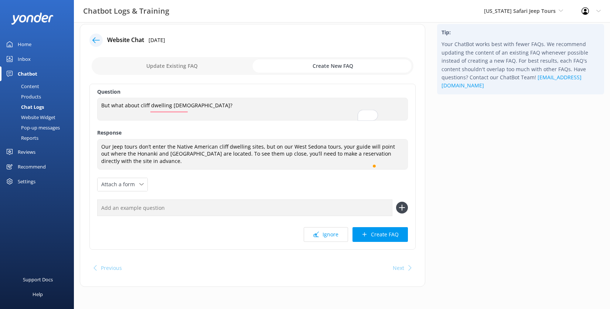
click at [214, 216] on input "text" at bounding box center [244, 208] width 295 height 17
type input "Do you take us to the native american sites"
click at [404, 211] on use at bounding box center [402, 208] width 6 height 6
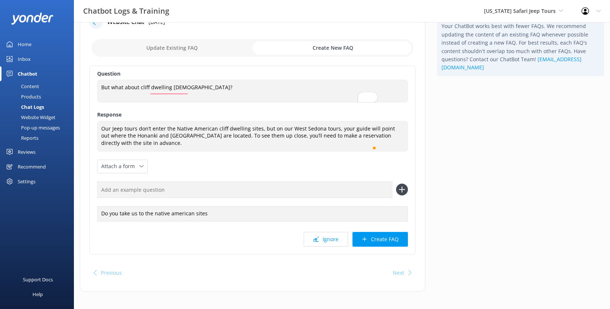
click at [217, 198] on input "text" at bounding box center [244, 190] width 295 height 17
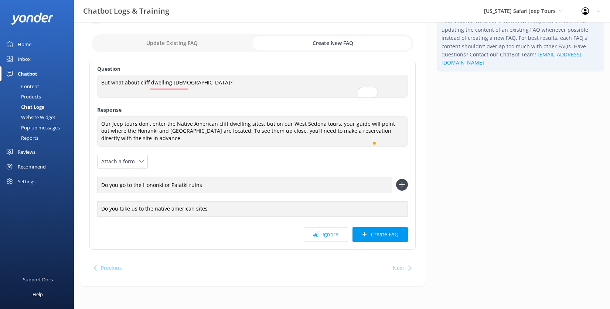
scroll to position [55, 0]
type input "Do you go to the Hononki or Palatki ruins"
click at [373, 242] on button "Create FAQ" at bounding box center [379, 234] width 55 height 15
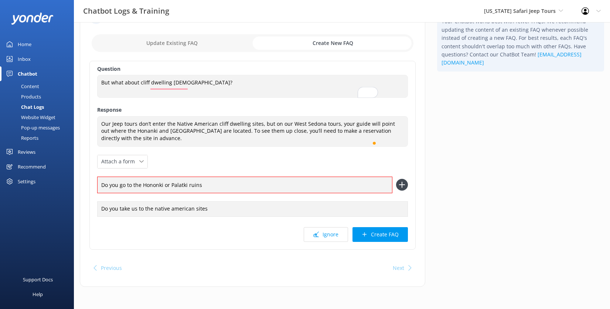
click at [400, 191] on icon at bounding box center [402, 185] width 12 height 12
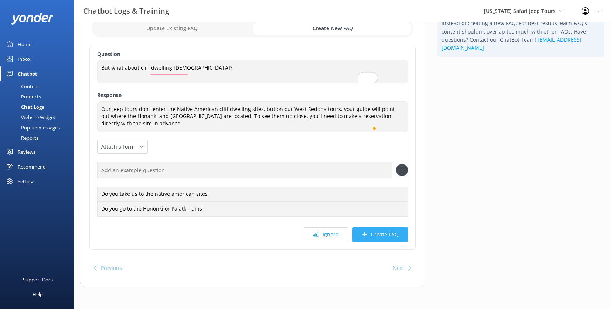
click at [378, 242] on button "Create FAQ" at bounding box center [379, 234] width 55 height 15
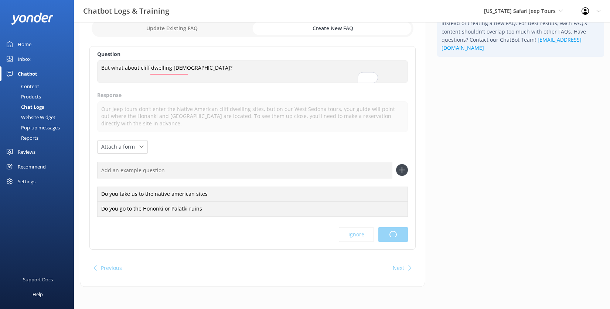
scroll to position [0, 0]
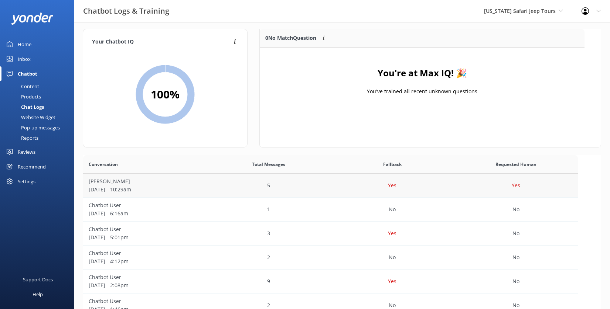
scroll to position [6, 0]
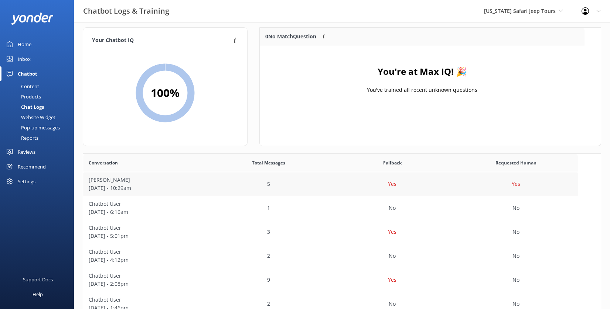
click at [119, 192] on p "[DATE] - 10:29am" at bounding box center [145, 188] width 113 height 8
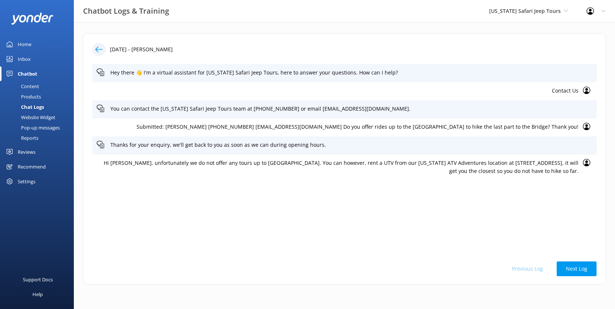
click at [44, 112] on div "Chat Logs" at bounding box center [24, 107] width 40 height 10
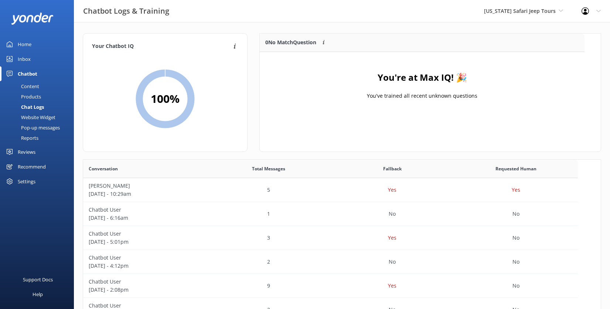
click at [27, 66] on div "Inbox" at bounding box center [24, 59] width 13 height 15
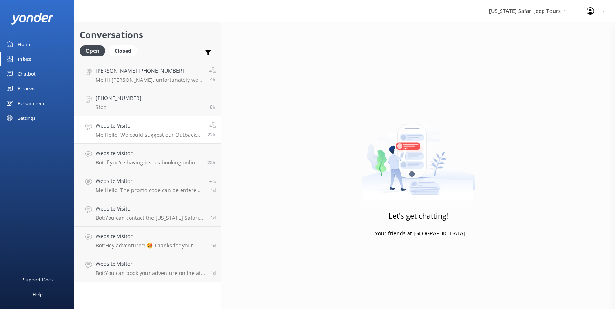
click at [195, 138] on p "Me: Hello, We could suggest our Outback trail. It is a Mild Offroad tour. - Tha…" at bounding box center [149, 135] width 106 height 7
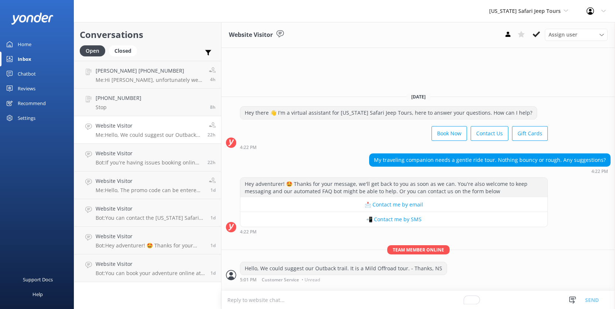
scroll to position [48, 0]
click at [193, 166] on p "Bot: If you're having issues booking online, please contact the [US_STATE] Safa…" at bounding box center [149, 163] width 106 height 7
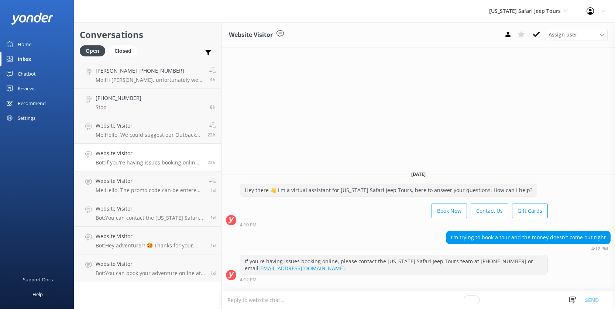
click at [141, 158] on h4 "Website Visitor" at bounding box center [149, 154] width 106 height 8
click at [174, 193] on div "Website Visitor Me: Hello, The promo code can be entered on the booking page du…" at bounding box center [150, 185] width 108 height 16
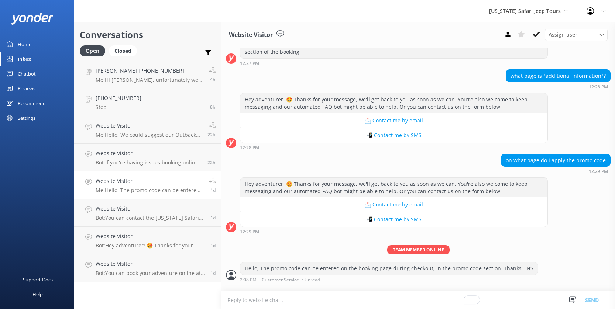
scroll to position [325, 0]
click at [202, 166] on div "Website Visitor Bot: If you're having issues booking online, please contact the…" at bounding box center [149, 158] width 106 height 16
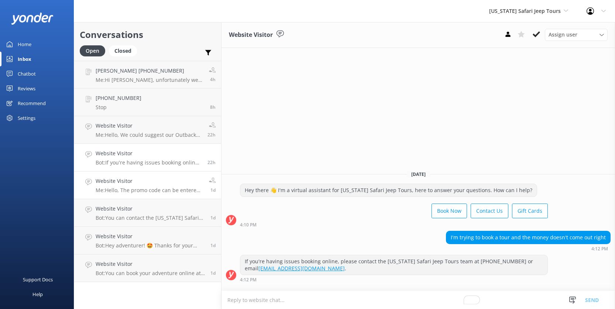
scroll to position [44, 0]
click at [198, 189] on div "Website Visitor Me: Hello, The promo code can be entered on the booking page du…" at bounding box center [150, 185] width 108 height 16
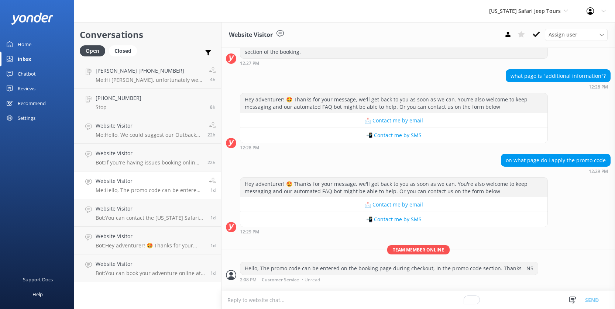
scroll to position [325, 0]
click at [197, 227] on link "Website Visitor Bot: You can contact the [US_STATE] Safari Jeep Tours team at […" at bounding box center [147, 213] width 147 height 28
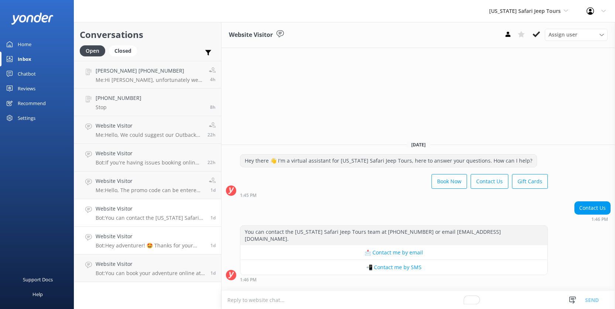
click at [205, 241] on h4 "Website Visitor" at bounding box center [150, 237] width 109 height 8
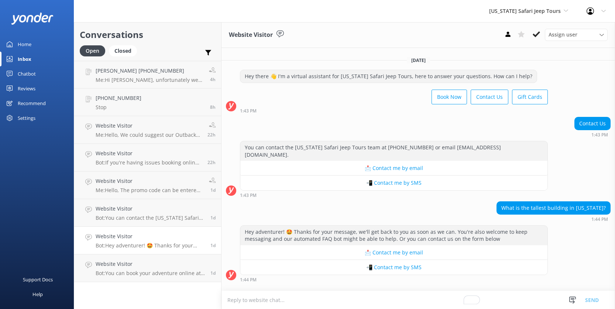
scroll to position [84, 0]
click at [422, 176] on button "📲 Contact me by SMS" at bounding box center [393, 183] width 307 height 15
click at [396, 176] on button "📲 Contact me by SMS" at bounding box center [393, 183] width 307 height 15
click at [503, 141] on div "You can contact the [US_STATE] Safari Jeep Tours team at [PHONE_NUMBER] or emai…" at bounding box center [393, 151] width 307 height 20
click at [443, 161] on button "📩 Contact me by email" at bounding box center [393, 168] width 307 height 15
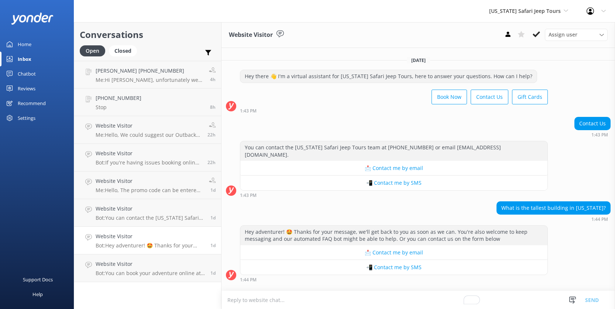
click at [428, 260] on button "📲 Contact me by SMS" at bounding box center [393, 267] width 307 height 15
click at [428, 263] on button "📲 Contact me by SMS" at bounding box center [393, 267] width 307 height 15
click at [439, 251] on button "📩 Contact me by email" at bounding box center [393, 253] width 307 height 15
click at [436, 246] on button "📩 Contact me by email" at bounding box center [393, 253] width 307 height 15
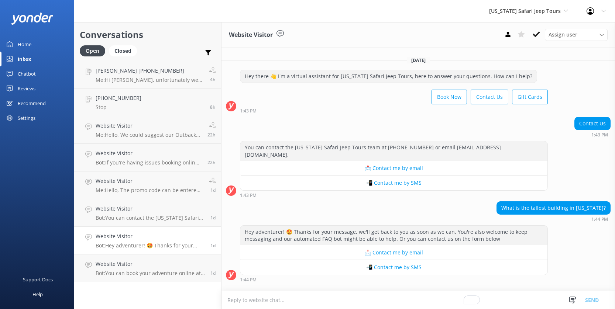
click at [438, 267] on button "📲 Contact me by SMS" at bounding box center [393, 267] width 307 height 15
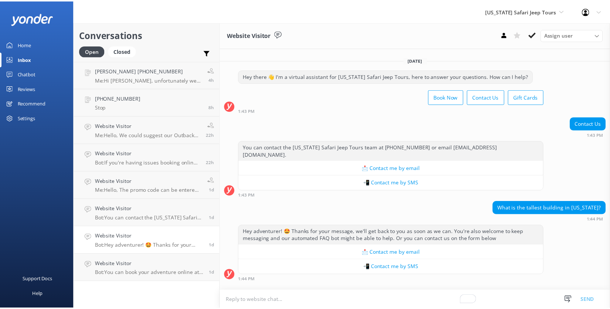
scroll to position [0, 0]
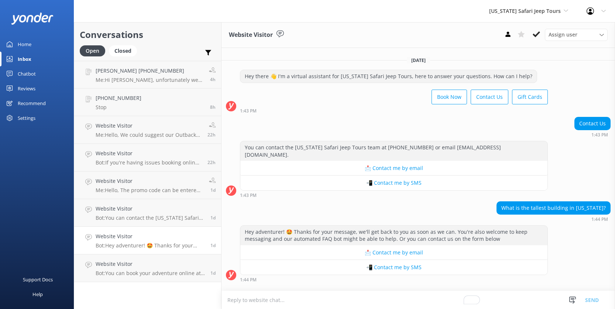
click at [356, 108] on div "Book Now Contact Us Gift Cards" at bounding box center [394, 98] width 308 height 21
click at [543, 13] on span "[US_STATE] Safari Jeep Tours" at bounding box center [525, 10] width 72 height 7
click at [507, 58] on link "[US_STATE] ATV Adventures" at bounding box center [517, 49] width 74 height 18
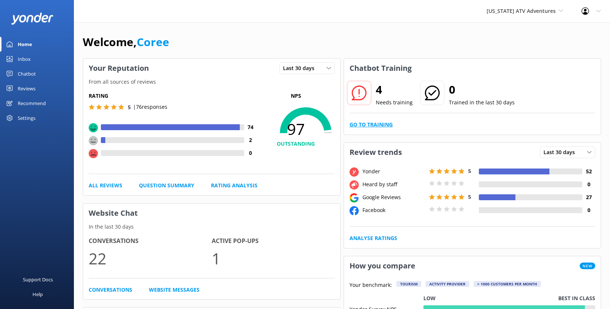
click at [393, 129] on link "Go to Training" at bounding box center [370, 125] width 43 height 8
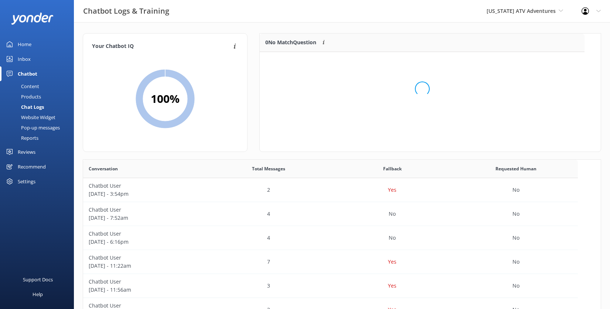
scroll to position [87, 319]
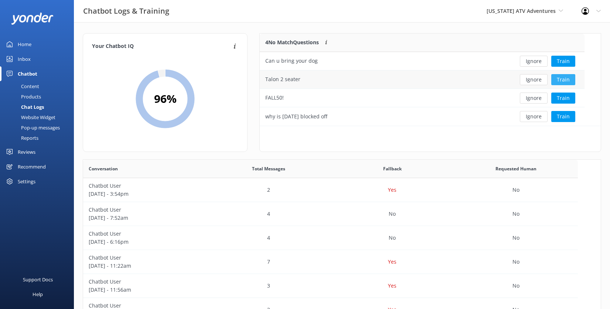
click at [574, 85] on button "Train" at bounding box center [563, 79] width 24 height 11
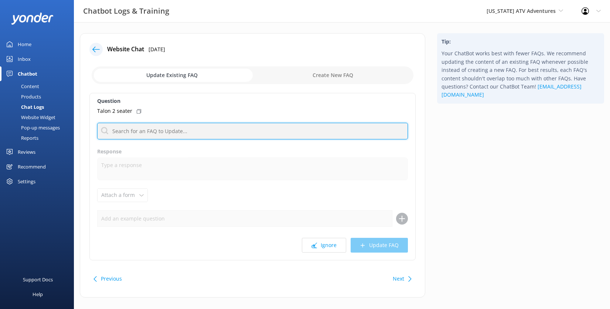
click at [189, 140] on input "text" at bounding box center [252, 131] width 311 height 17
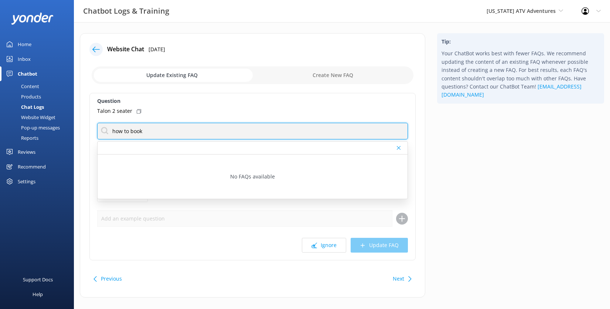
click at [186, 140] on input "how to book" at bounding box center [252, 131] width 311 height 17
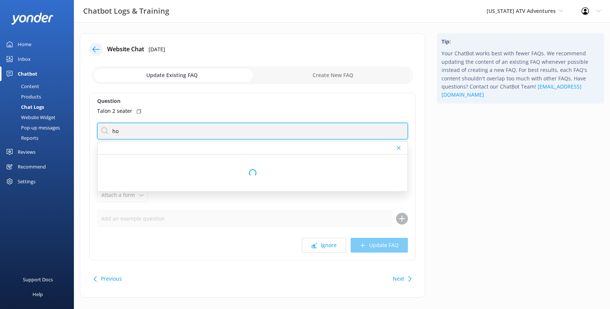
type input "h"
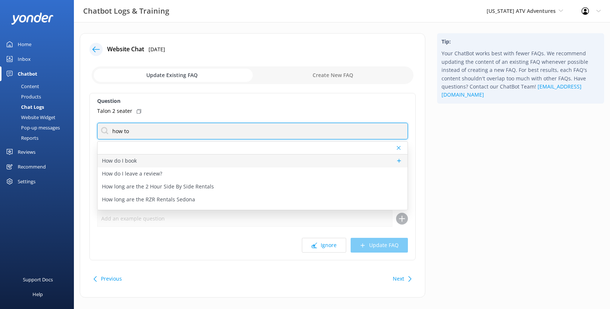
type input "how to"
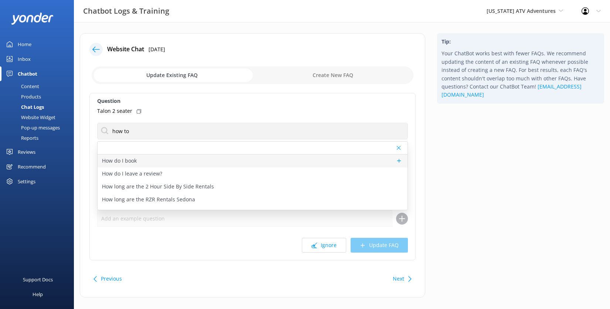
click at [137, 165] on p "How do I book" at bounding box center [119, 161] width 35 height 8
type textarea "Ready to kick-start your adventure? You can view live availability and secure y…"
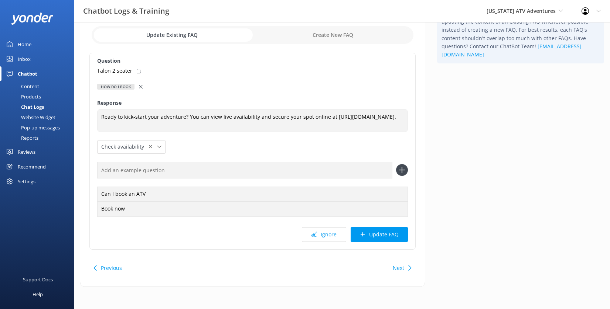
scroll to position [89, 0]
click at [371, 242] on button "Update FAQ" at bounding box center [378, 234] width 57 height 15
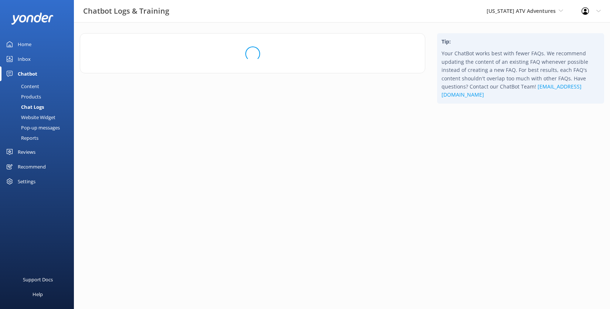
scroll to position [0, 0]
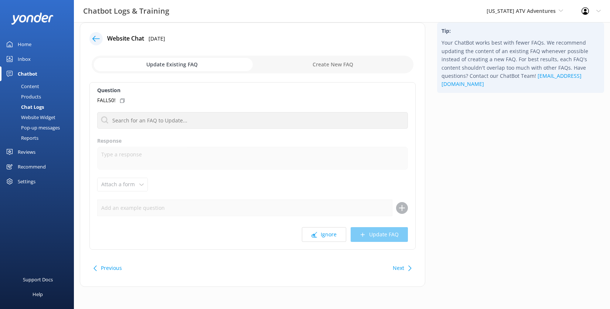
scroll to position [15, 0]
click at [305, 242] on button "Ignore" at bounding box center [324, 234] width 44 height 15
click at [310, 233] on button "Ignore" at bounding box center [324, 234] width 44 height 15
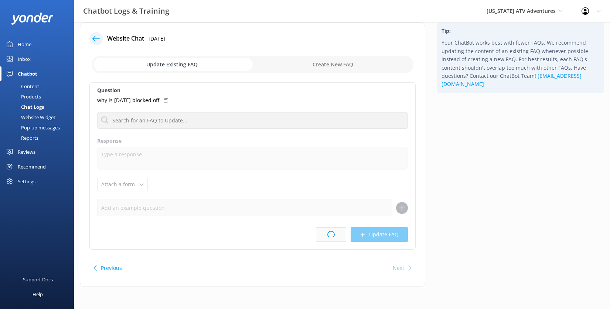
scroll to position [0, 0]
